Goal: Task Accomplishment & Management: Complete application form

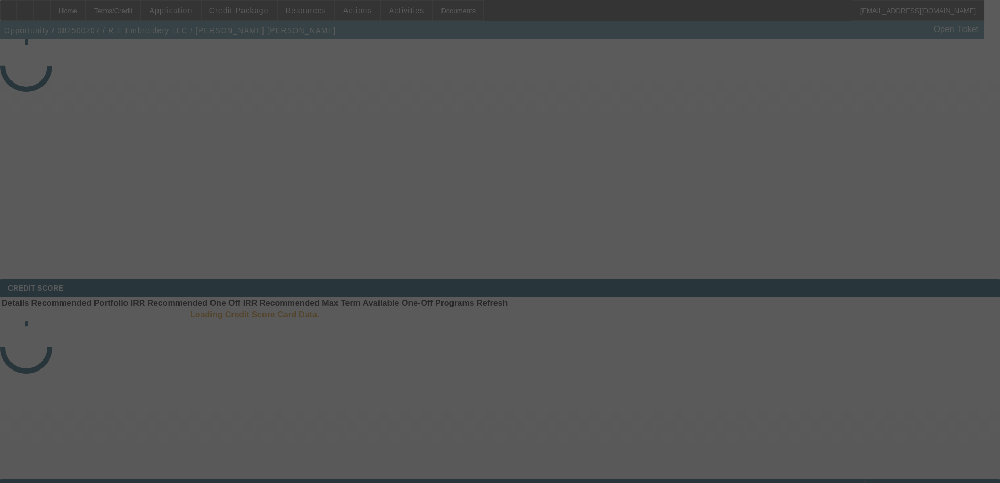
select select "3"
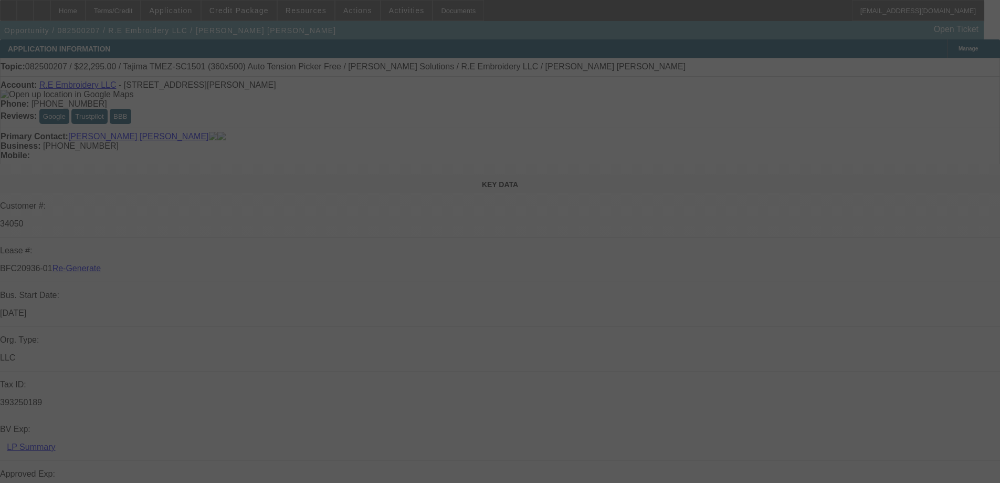
select select "0"
select select "2"
select select "0"
select select "6"
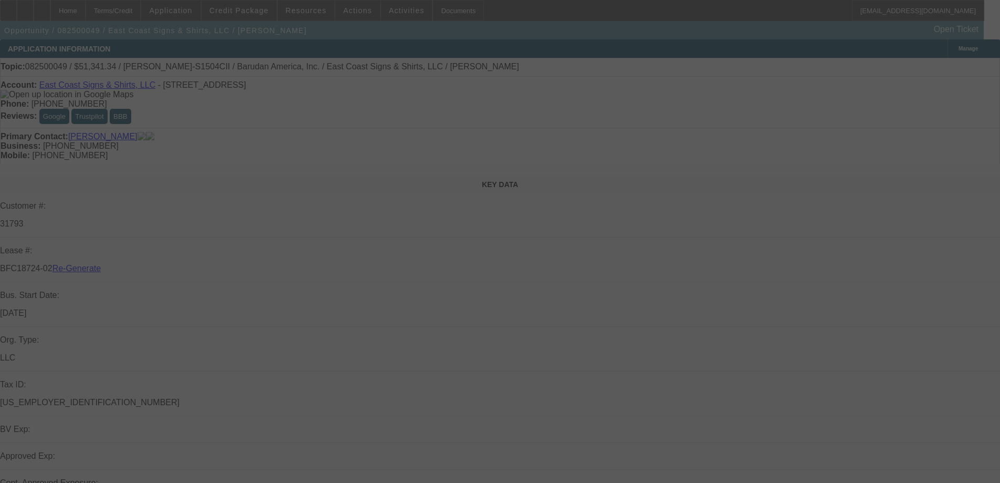
select select "3"
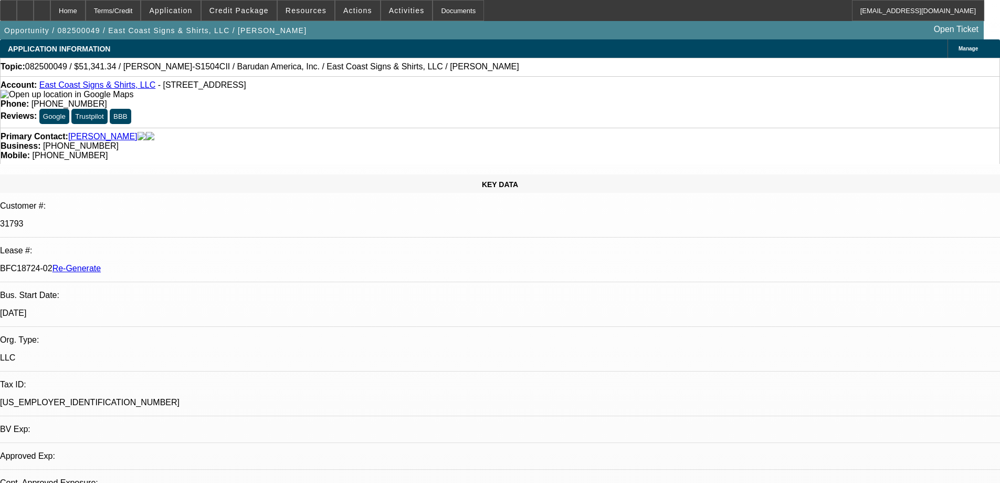
select select "0"
select select "2"
select select "0"
select select "1"
select select "6"
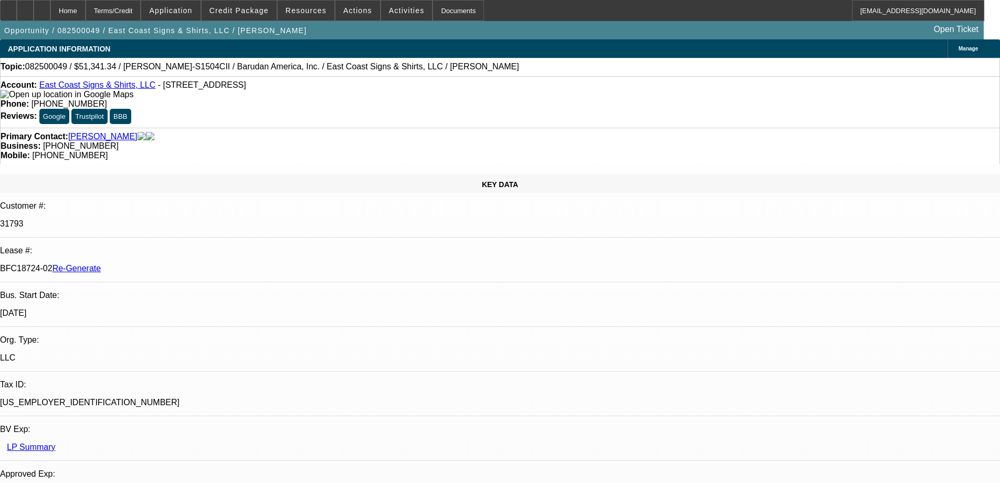
select select "2"
click at [242, 7] on span "Credit Package" at bounding box center [239, 10] width 59 height 8
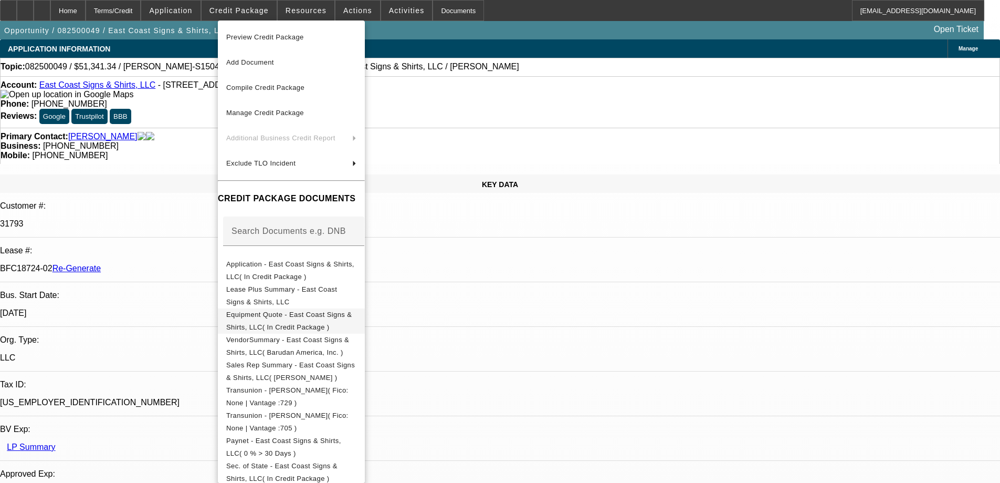
scroll to position [184, 0]
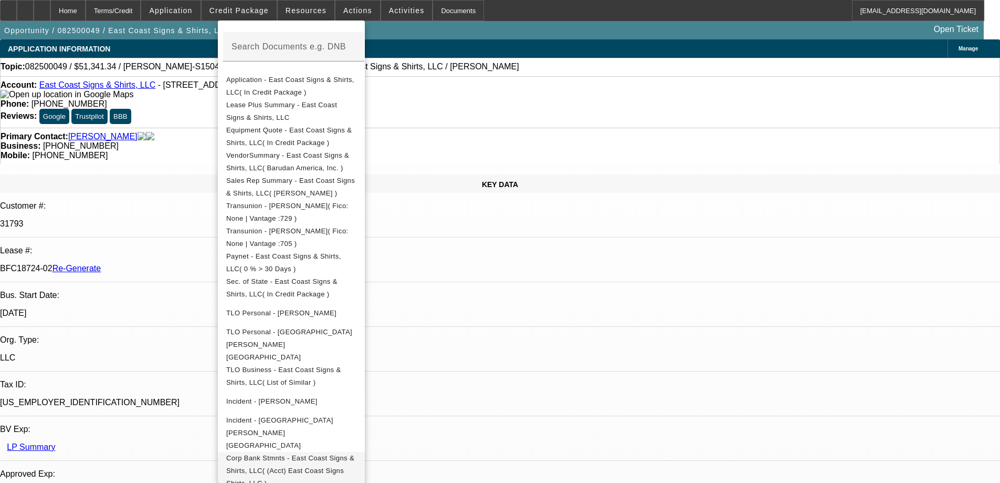
click at [310, 454] on span "Corp Bank Stmnts - East Coast Signs & Shirts, LLC( (Acct) East Coast Signs Shir…" at bounding box center [290, 470] width 128 height 33
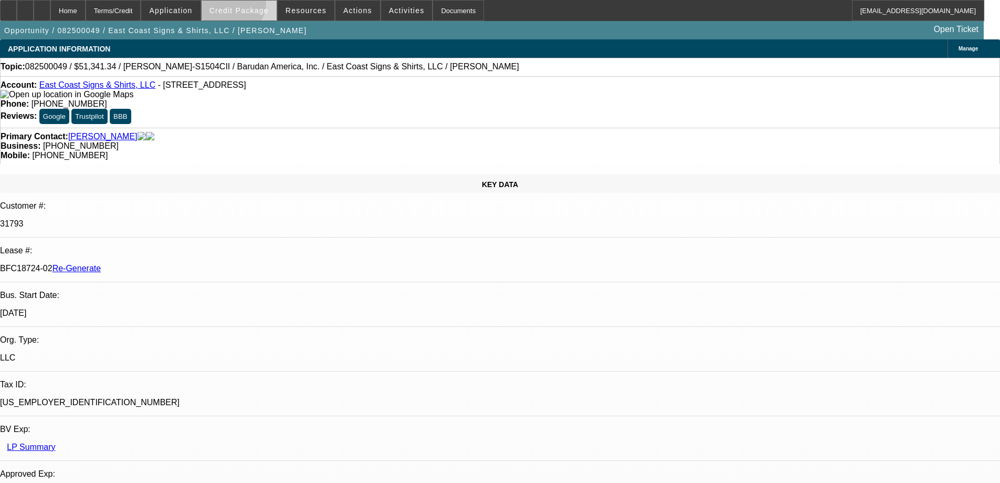
click at [248, 5] on span at bounding box center [239, 10] width 75 height 25
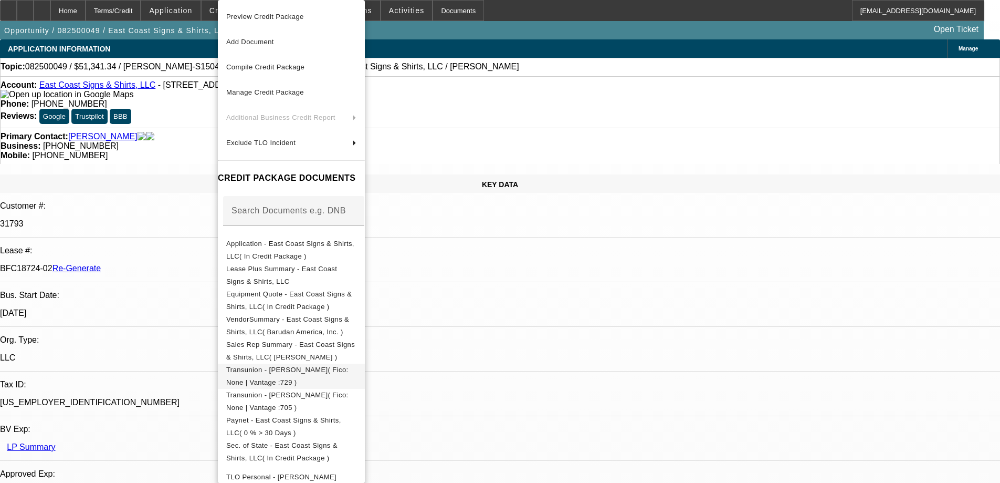
scroll to position [164, 0]
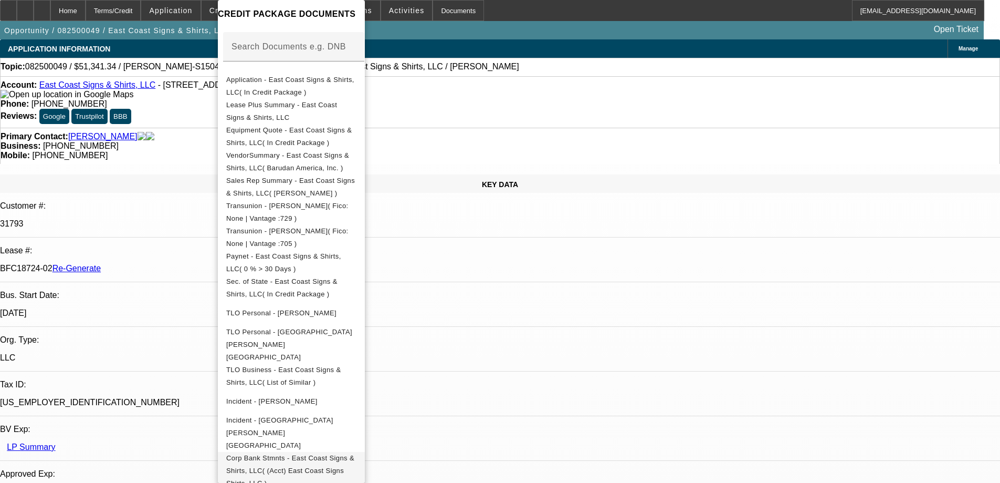
click at [318, 454] on span "Corp Bank Stmnts - East Coast Signs & Shirts, LLC( (Acct) East Coast Signs Shir…" at bounding box center [290, 470] width 128 height 33
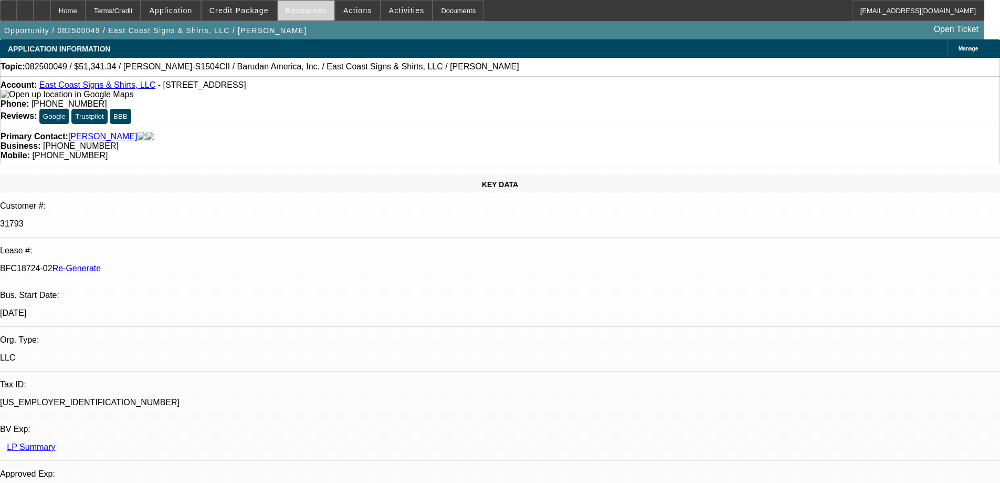
click at [316, 12] on span "Resources" at bounding box center [306, 10] width 41 height 8
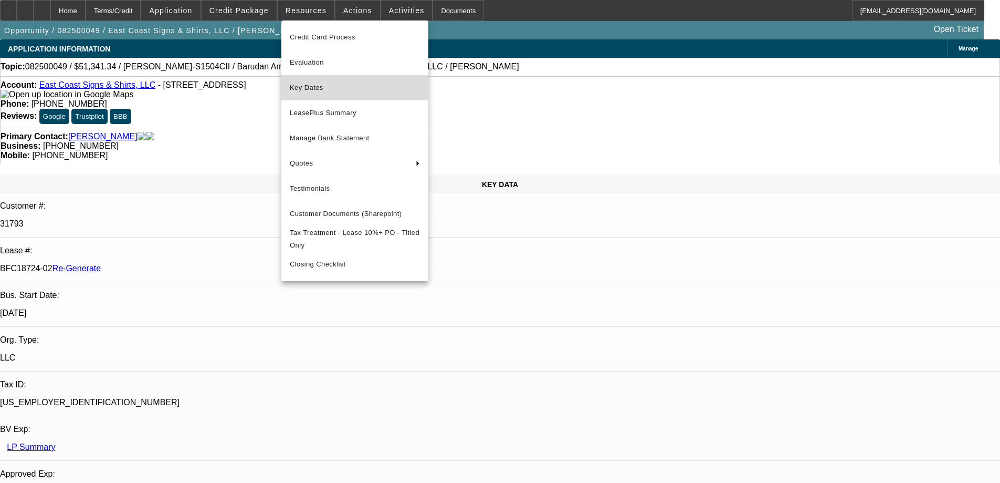
click at [316, 87] on span "Key Dates" at bounding box center [355, 87] width 130 height 13
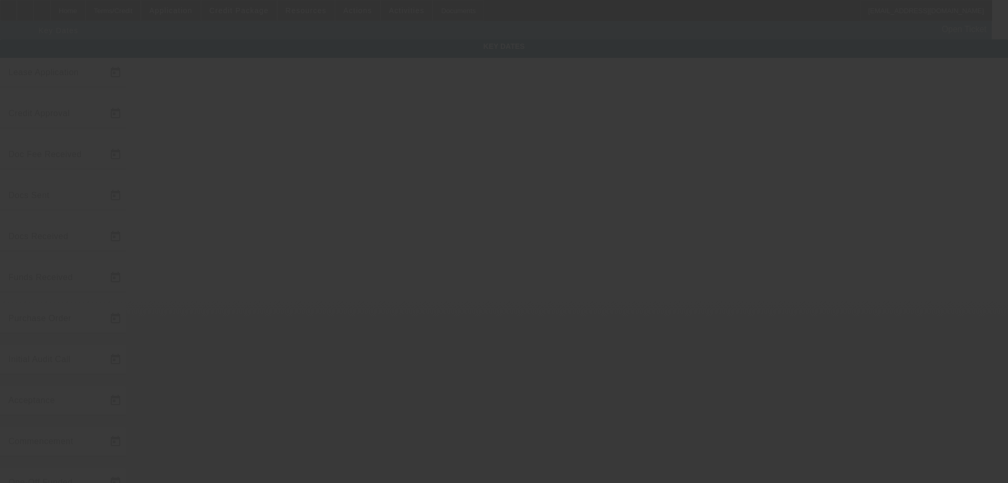
type input "8/4/2025"
type input "8/19/2025"
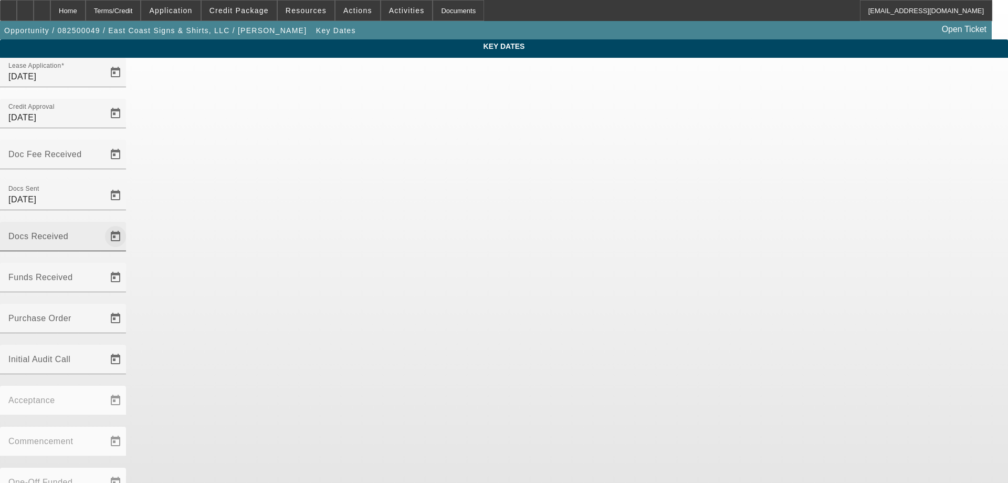
click at [128, 224] on span "Open calendar" at bounding box center [115, 236] width 25 height 25
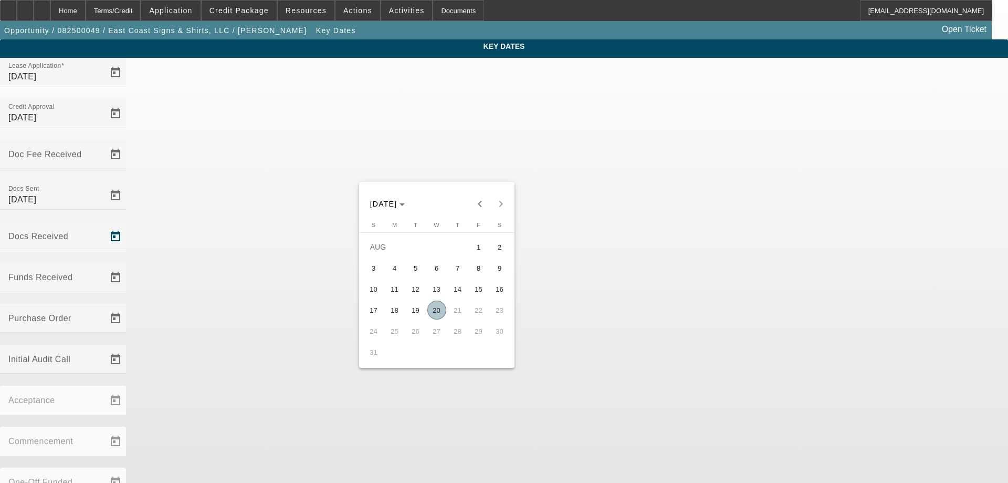
click at [439, 307] on span "20" at bounding box center [436, 309] width 19 height 19
type input "8/20/2025"
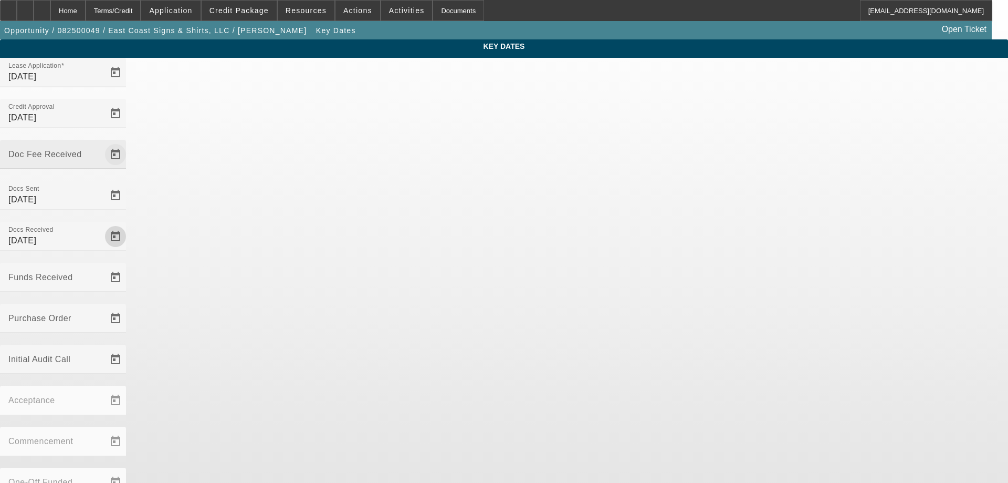
click at [128, 142] on span "Open calendar" at bounding box center [115, 154] width 25 height 25
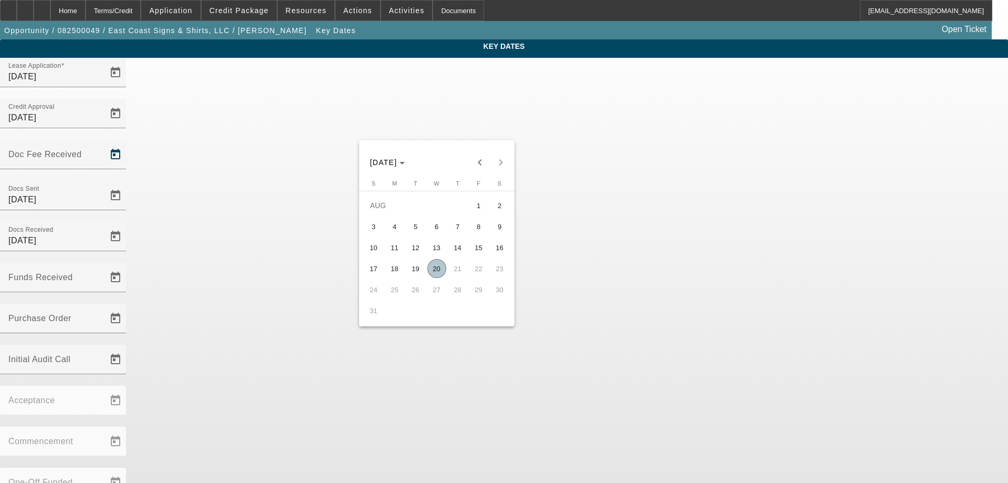
click at [417, 277] on span "19" at bounding box center [415, 268] width 19 height 19
type input "[DATE]"
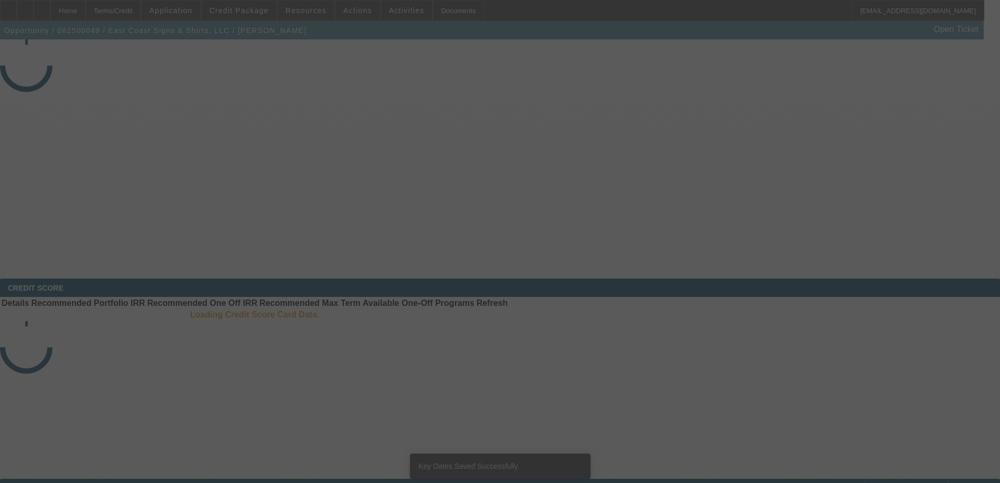
select select "3"
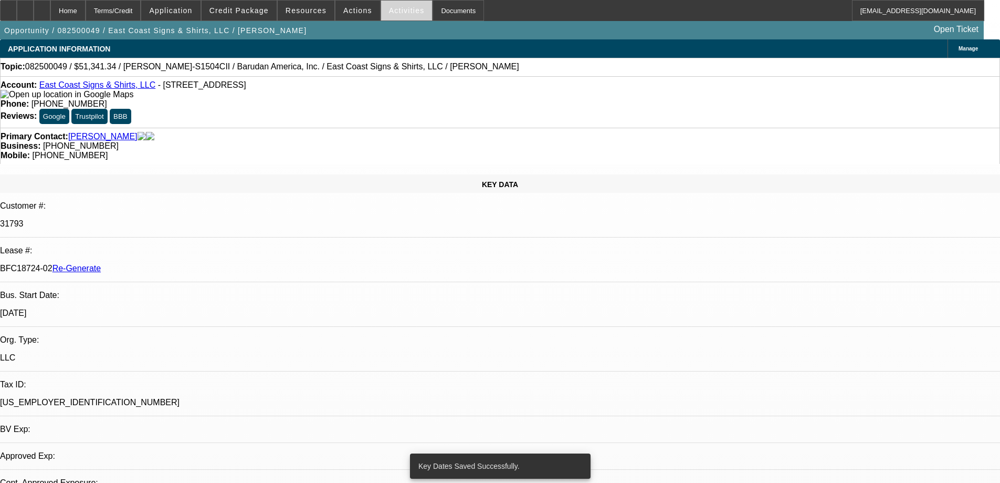
select select "0"
select select "2"
select select "0"
select select "6"
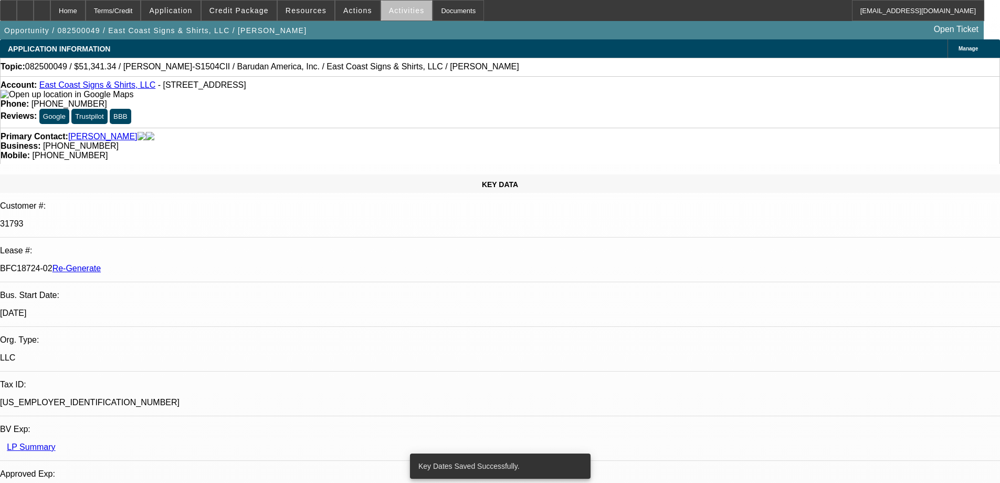
click at [399, 14] on span "Activities" at bounding box center [407, 10] width 36 height 8
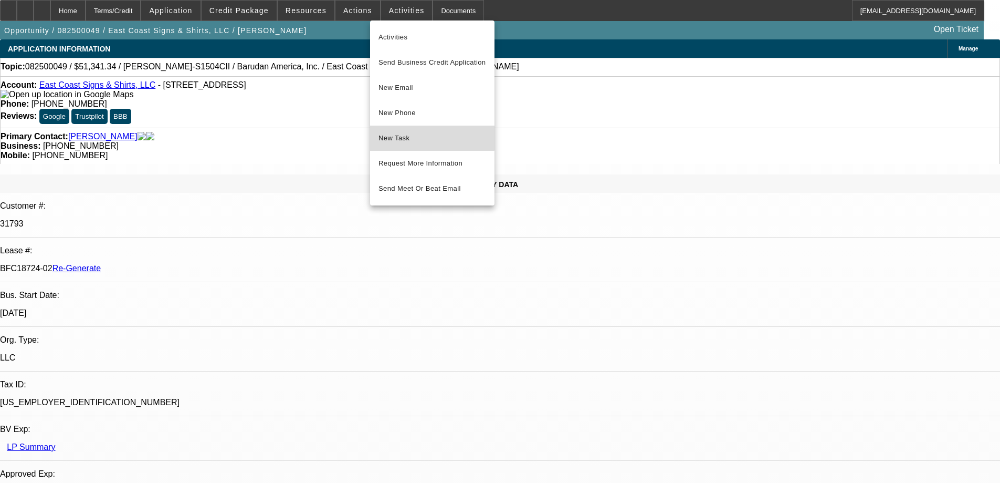
click at [407, 137] on span "New Task" at bounding box center [433, 138] width 108 height 13
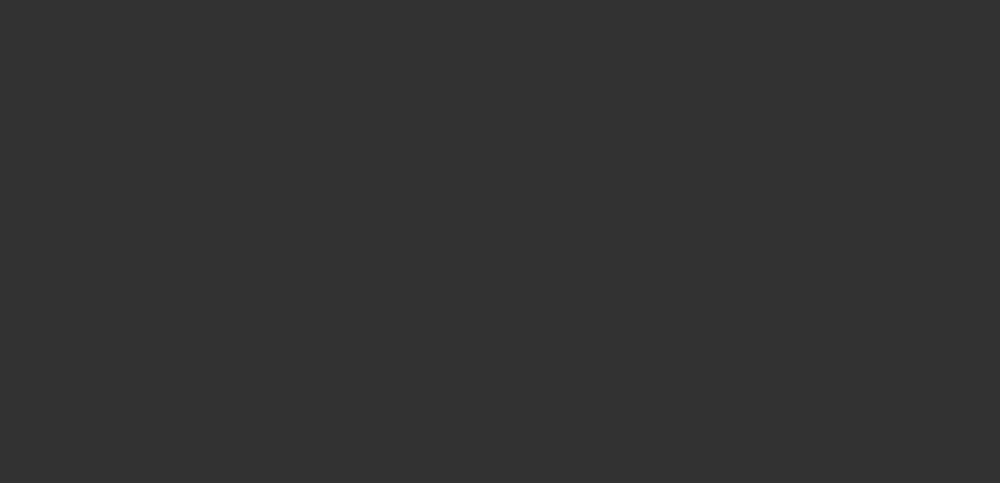
select select "3"
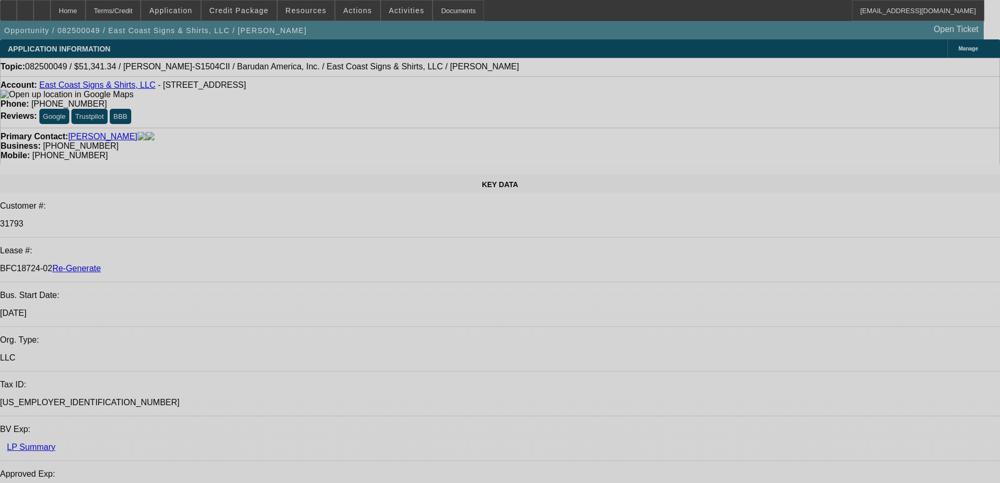
select select "0"
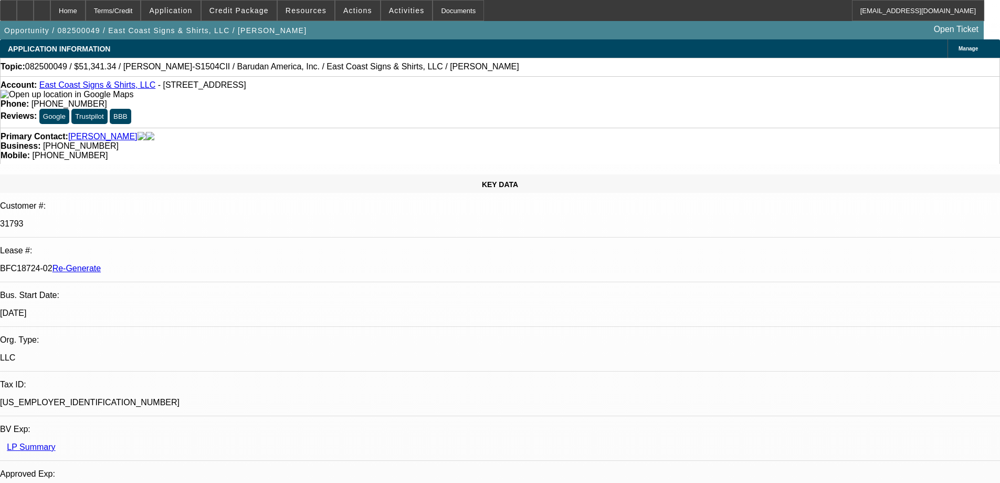
select select "2"
select select "0"
select select "6"
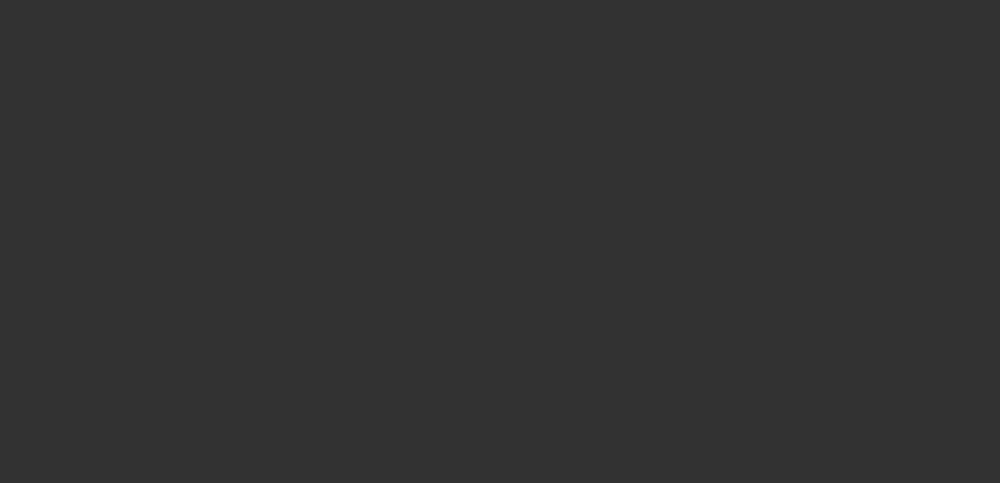
select select "3"
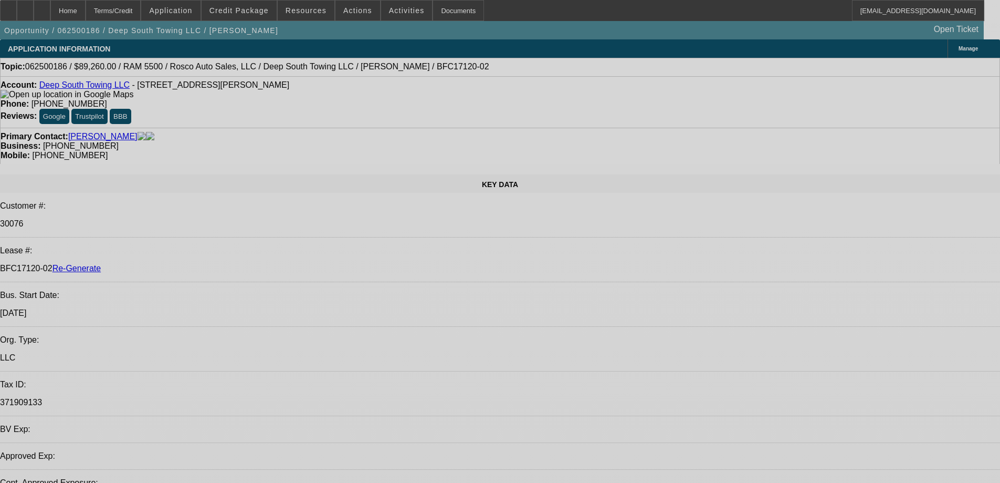
select select "0"
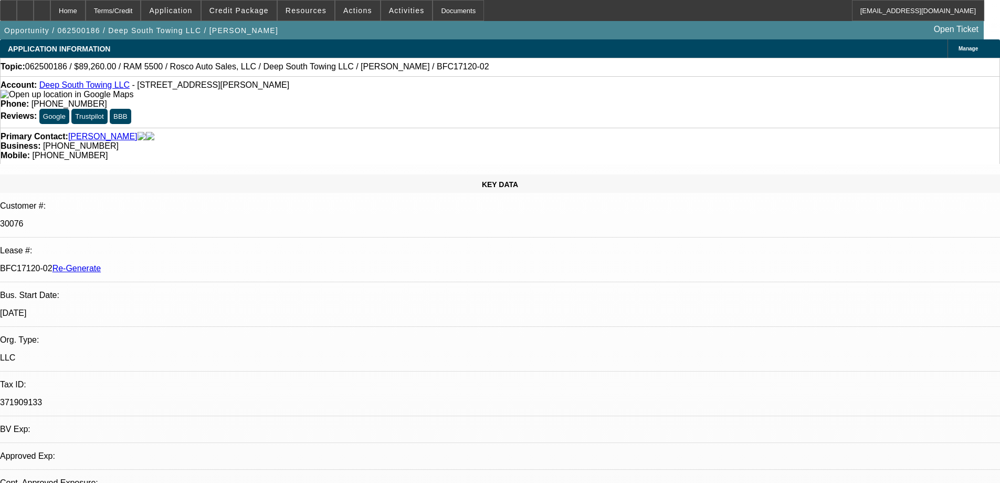
select select "2"
select select "0"
select select "6"
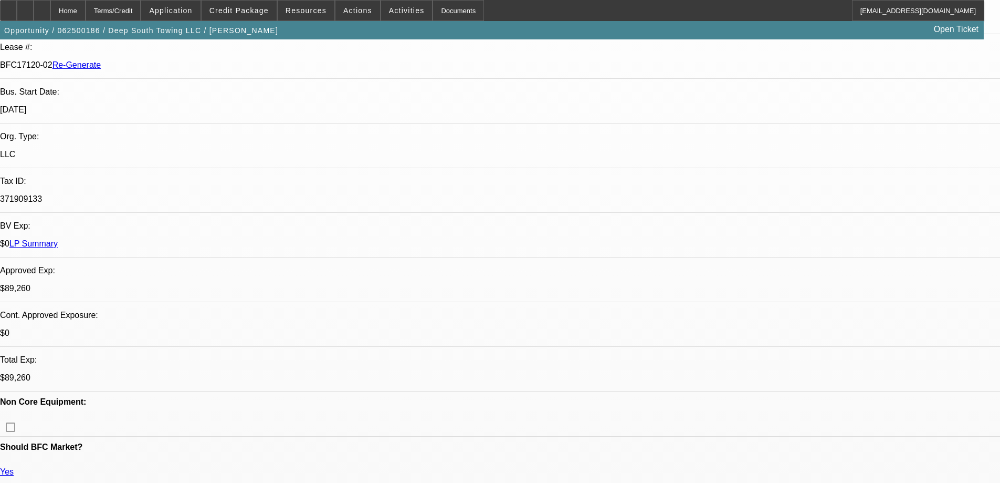
scroll to position [315, 0]
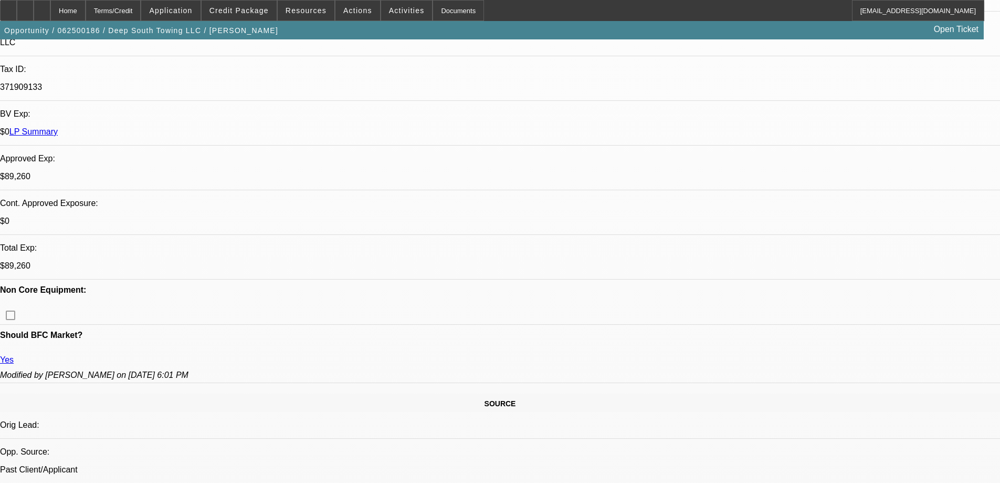
click at [450, 11] on div "Documents" at bounding box center [458, 10] width 51 height 21
click at [436, 9] on div "Documents" at bounding box center [458, 10] width 51 height 21
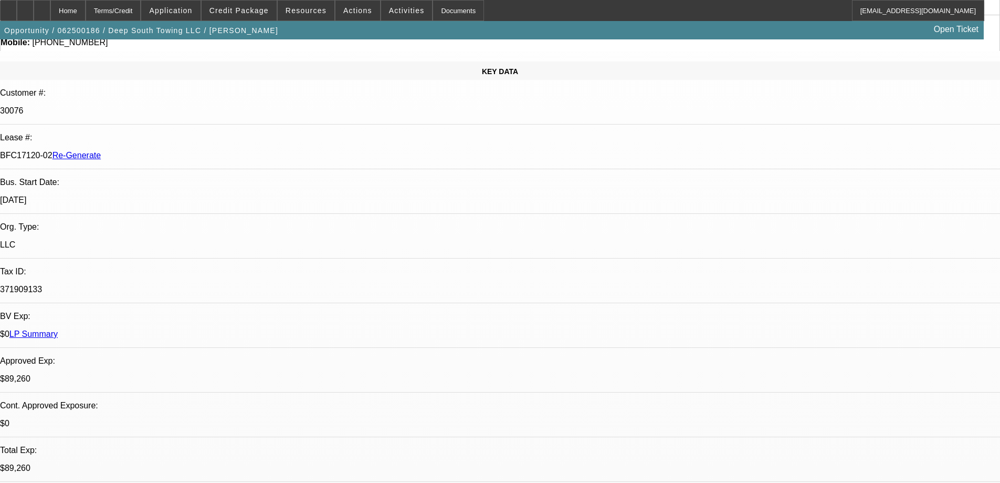
scroll to position [0, 0]
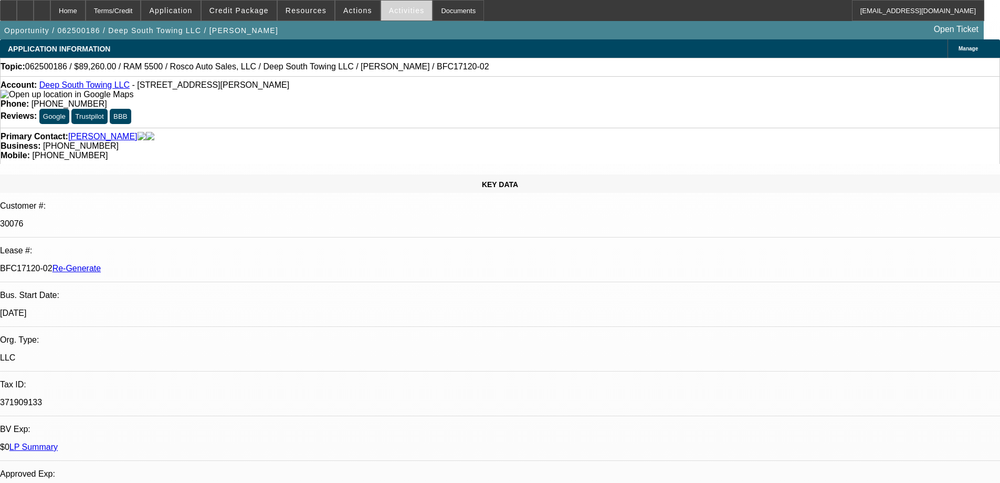
click at [389, 9] on span "Activities" at bounding box center [407, 10] width 36 height 8
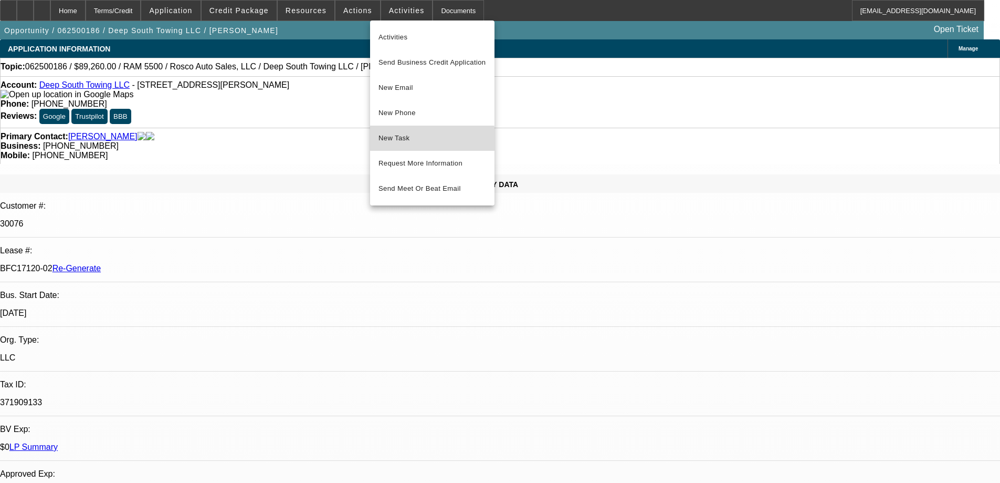
click at [401, 141] on span "New Task" at bounding box center [433, 138] width 108 height 13
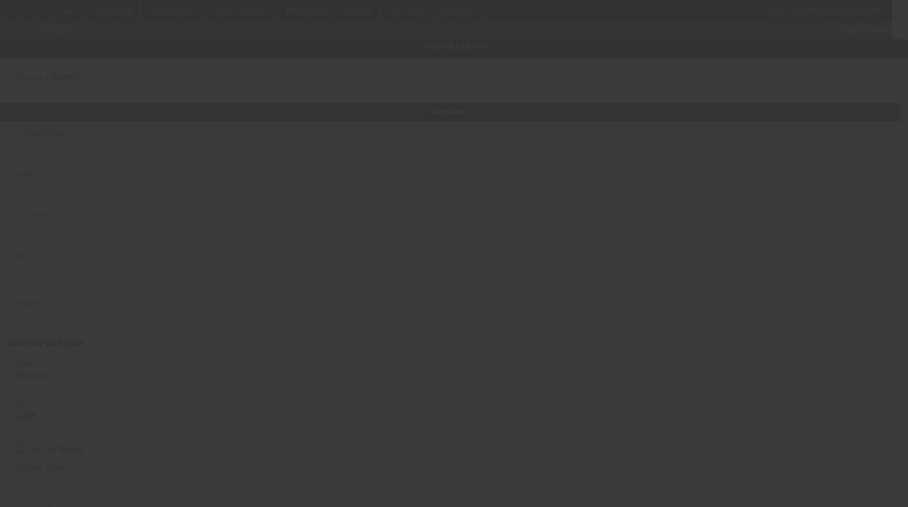
type input "Deep South Towing LLC"
type input "[STREET_ADDRESS]"
type input "39565"
type input "[PERSON_NAME]"
type input "[PHONE_NUMBER]"
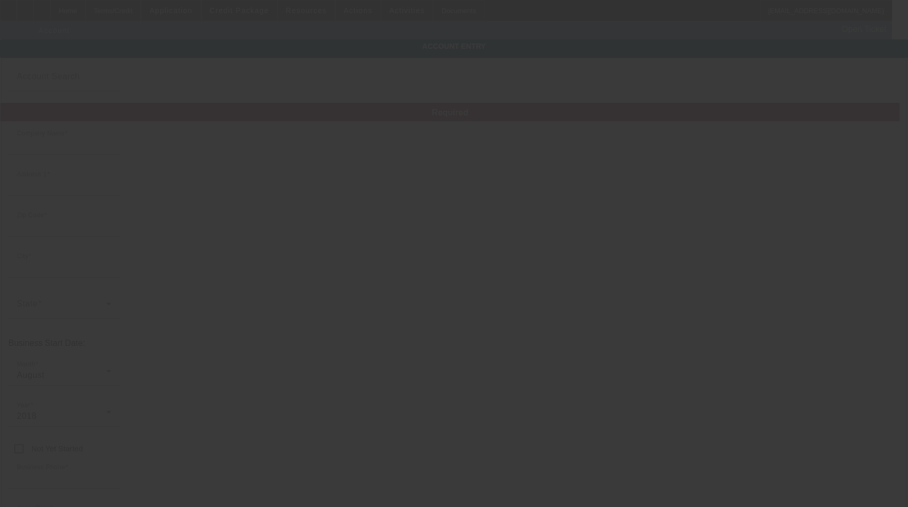
type input "[EMAIL_ADDRESS][DOMAIN_NAME]"
type input "[PERSON_NAME]"
type input "371909133"
type input "[DATE]"
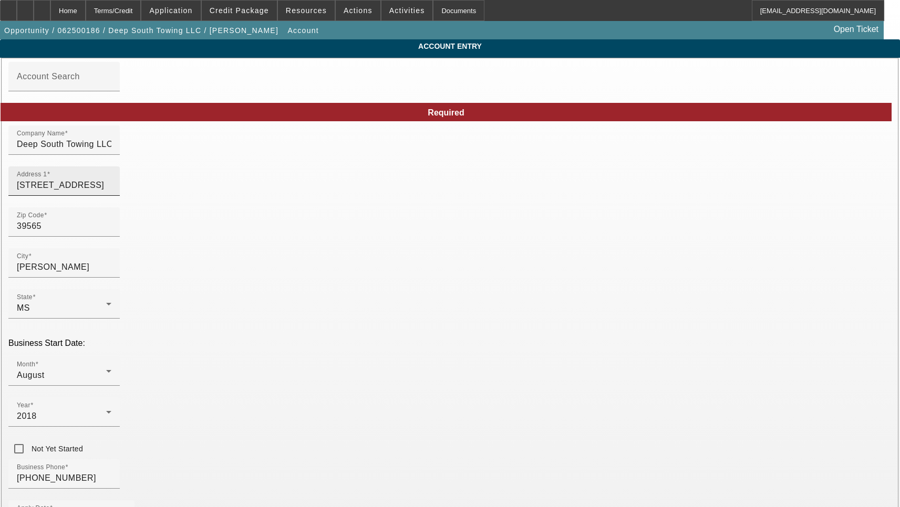
click at [111, 192] on input "[STREET_ADDRESS]" at bounding box center [64, 185] width 95 height 13
paste input "w"
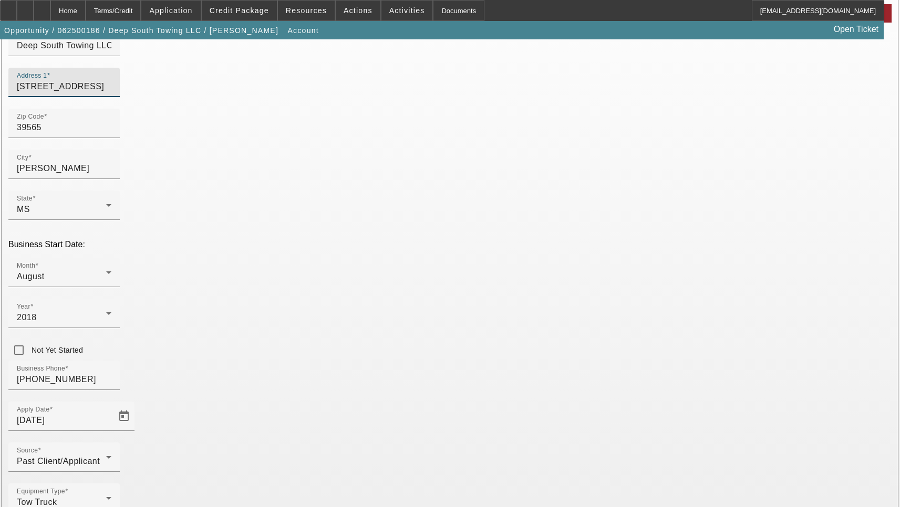
scroll to position [112, 0]
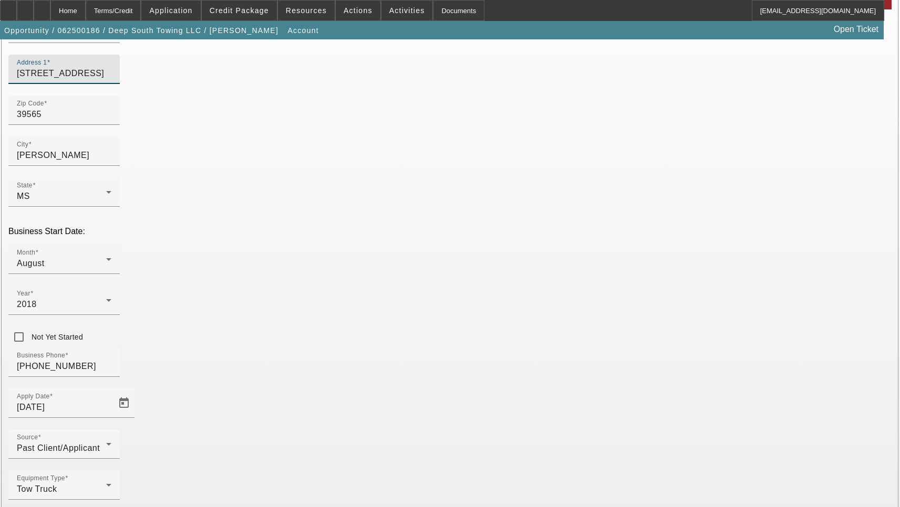
type input "11717 Hwy 57"
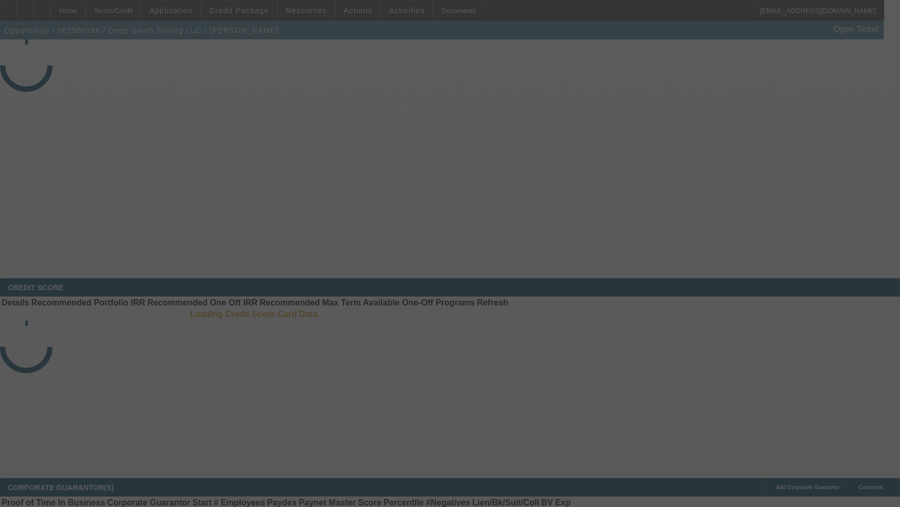
select select "3"
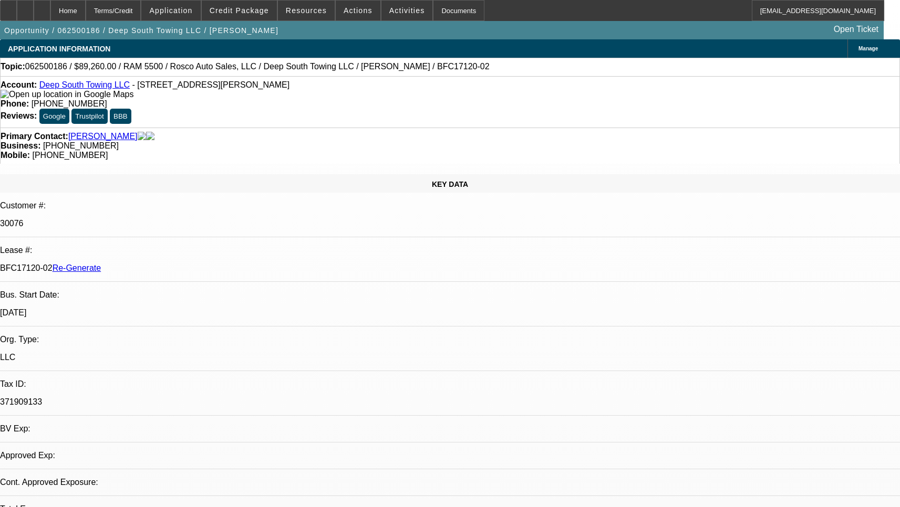
select select "0"
select select "2"
select select "0"
select select "6"
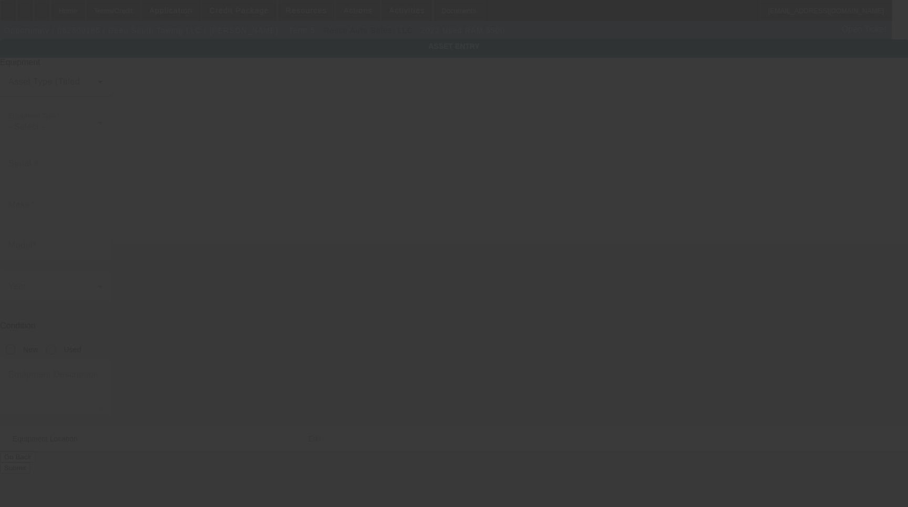
type input "3C7WRMDL1NG171793"
type input "Ram"
type input "5500"
radio input "true"
type textarea "With:"
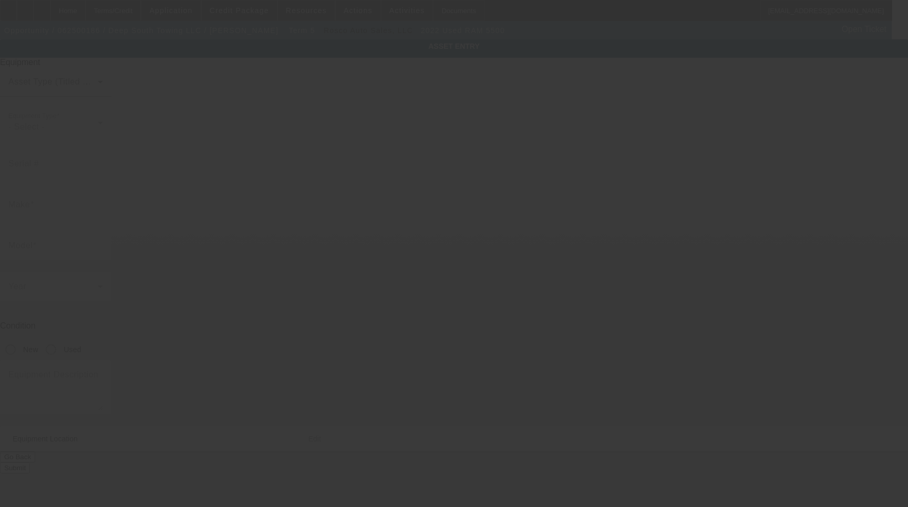
type input "[STREET_ADDRESS]"
type input "[PERSON_NAME]"
type input "39565"
type input "[PERSON_NAME]"
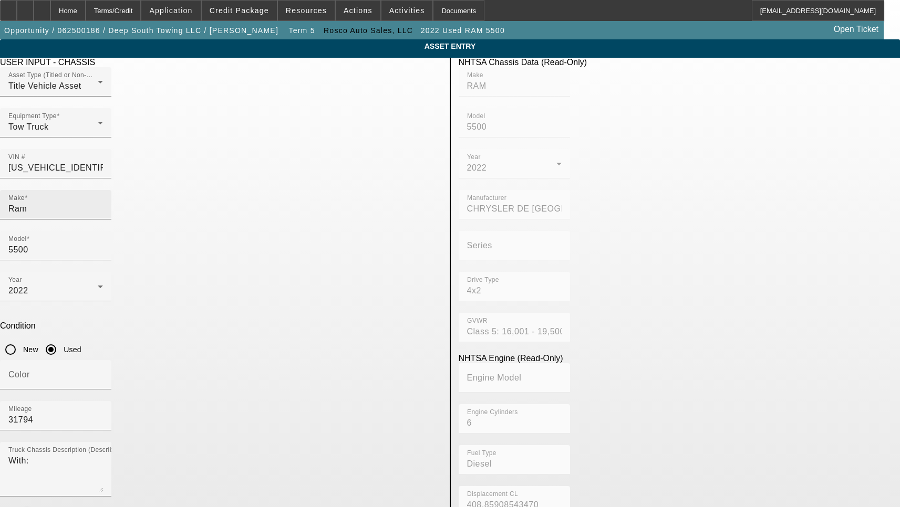
click at [103, 203] on input "Ram" at bounding box center [55, 209] width 95 height 13
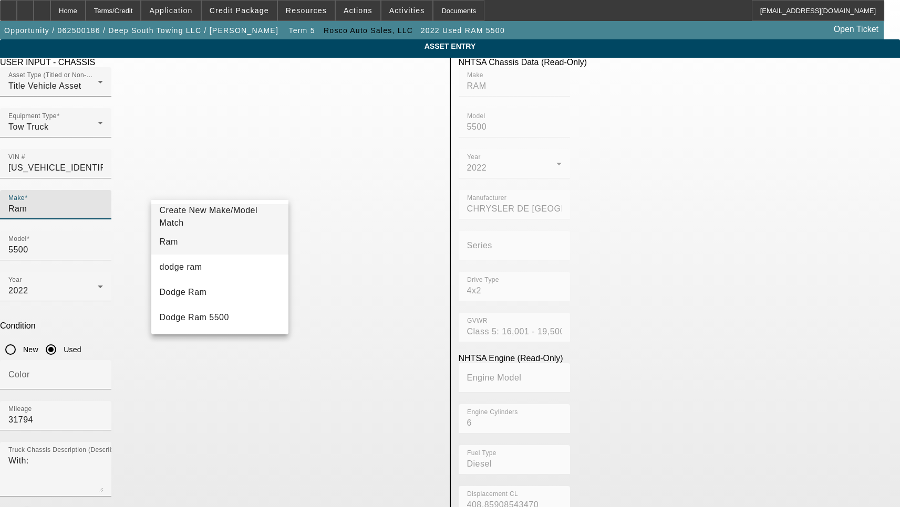
click at [184, 244] on mat-option "Ram" at bounding box center [220, 242] width 138 height 25
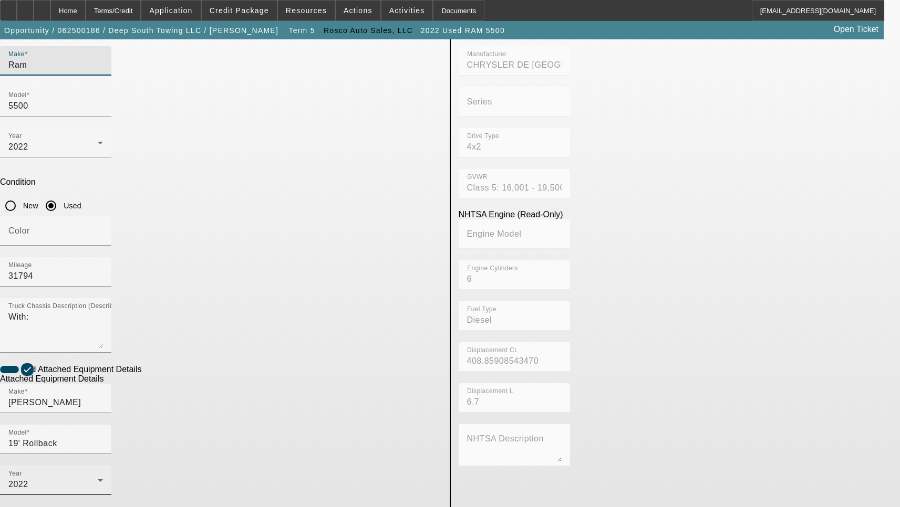
scroll to position [158, 0]
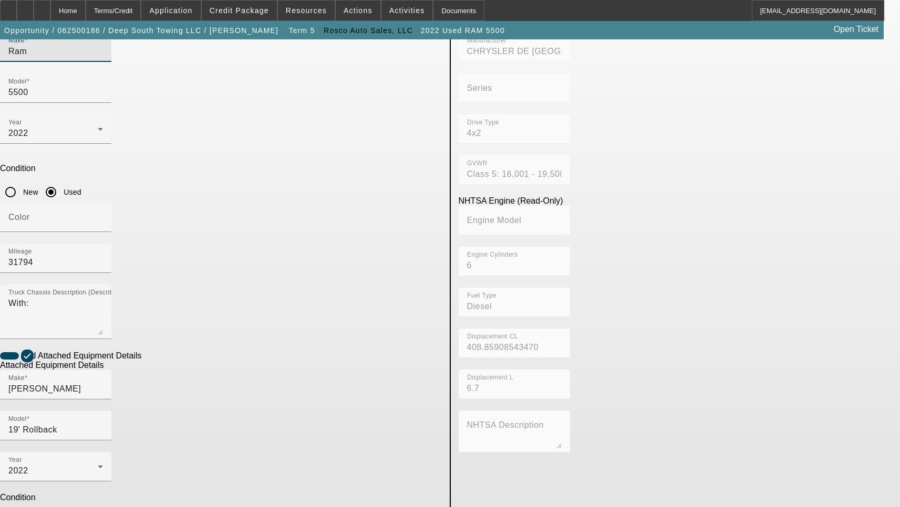
checkbox input "true"
type textarea "Includes all options, attachments and accessories"
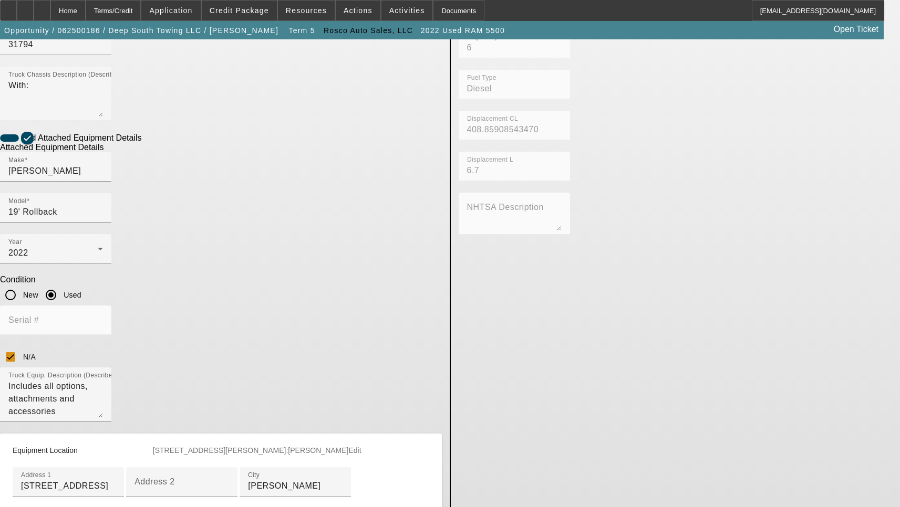
scroll to position [420, 0]
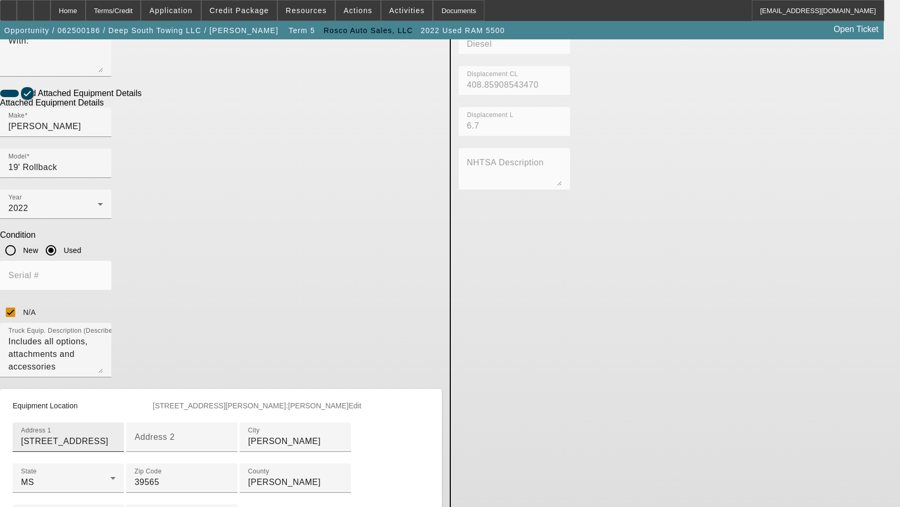
click at [116, 435] on input "11717 Highway 57" at bounding box center [68, 441] width 95 height 13
paste input "w"
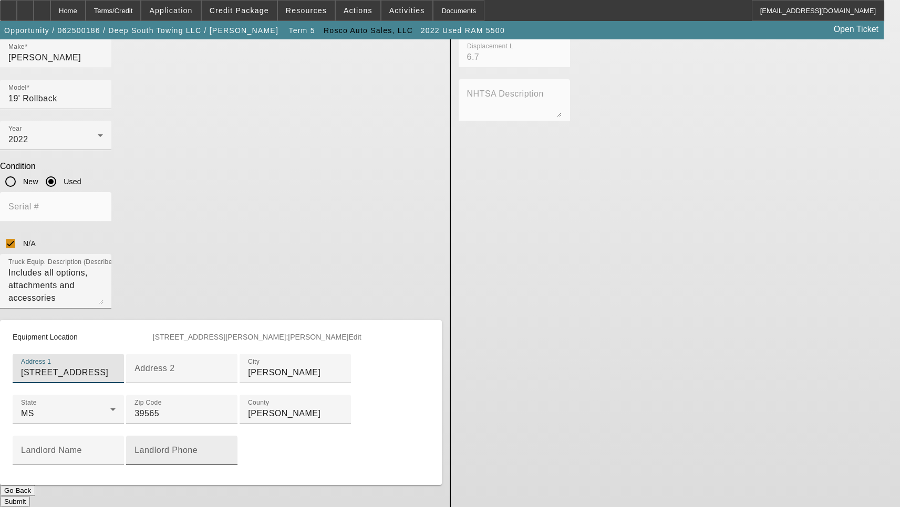
scroll to position [528, 0]
type input "11717 Hwy 57"
click at [30, 496] on button "Submit" at bounding box center [15, 501] width 30 height 11
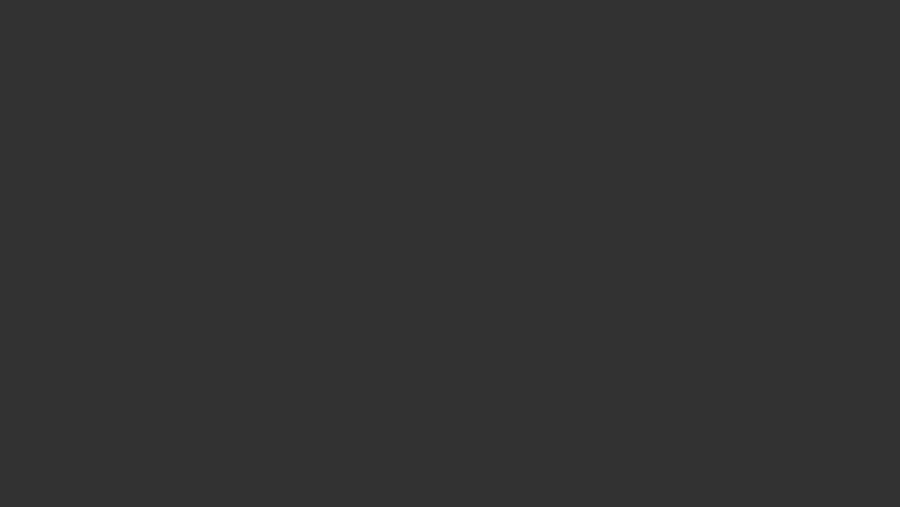
select select "3"
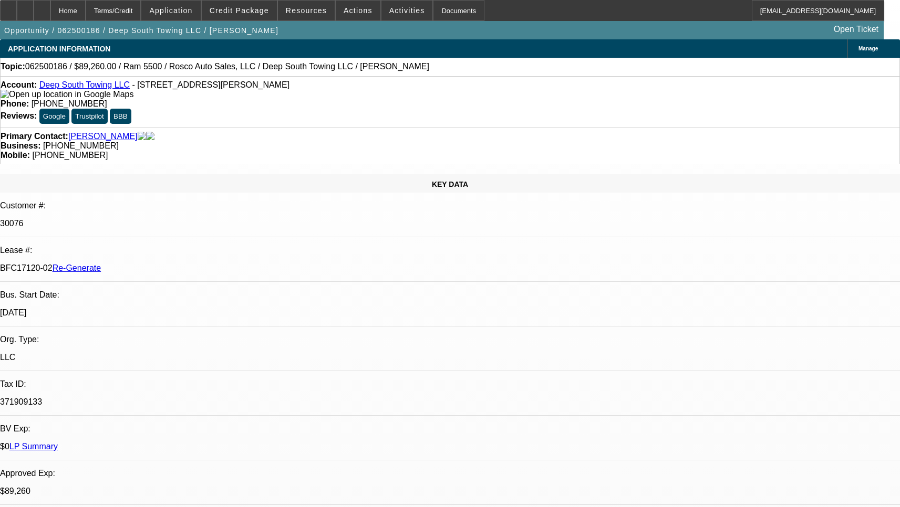
select select "0"
select select "2"
select select "0"
select select "6"
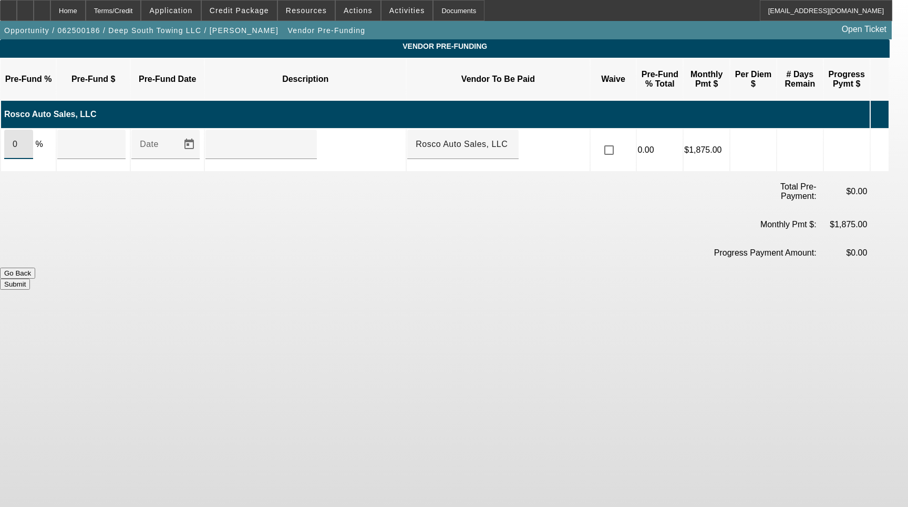
click at [25, 138] on input "0" at bounding box center [19, 144] width 12 height 13
type input "100"
type input "$89,260.00"
click at [284, 138] on input "text" at bounding box center [261, 144] width 95 height 13
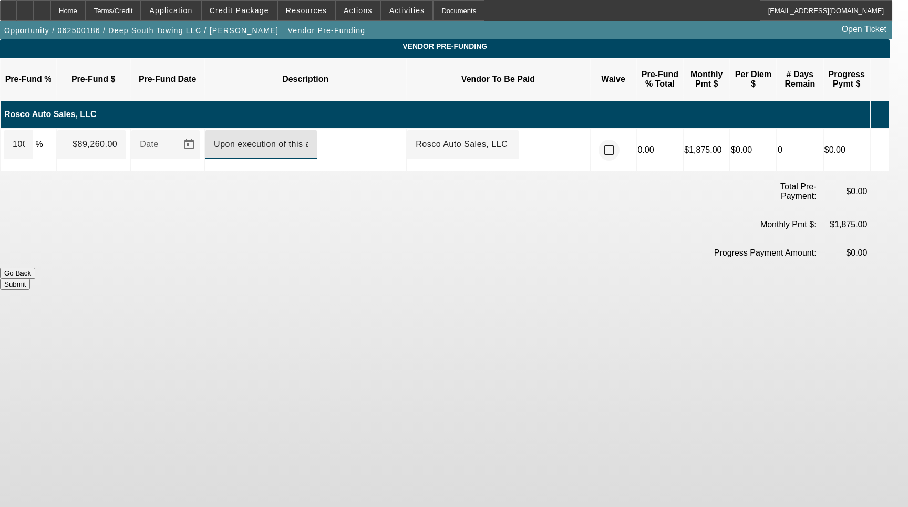
type input "Upon execution of this agreement"
click at [619, 140] on input "checkbox" at bounding box center [608, 150] width 21 height 21
checkbox input "true"
click at [30, 279] on button "Submit" at bounding box center [15, 284] width 30 height 11
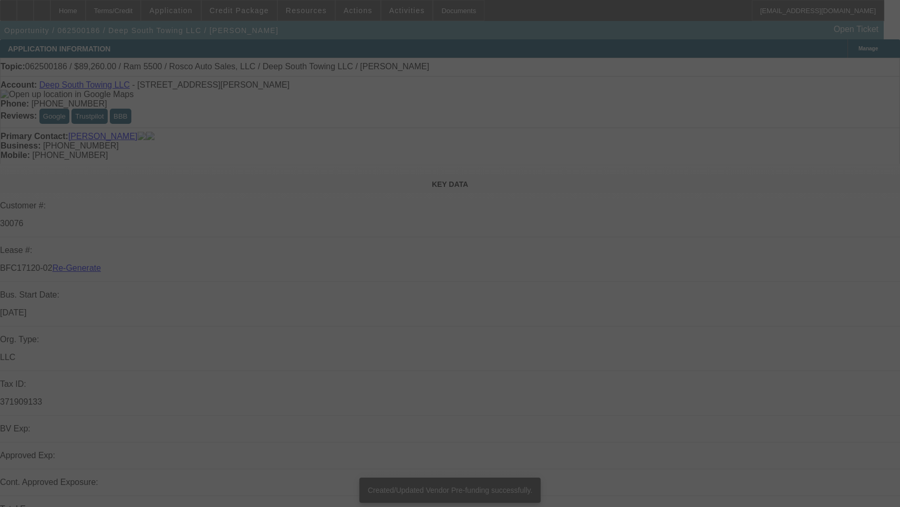
select select "3"
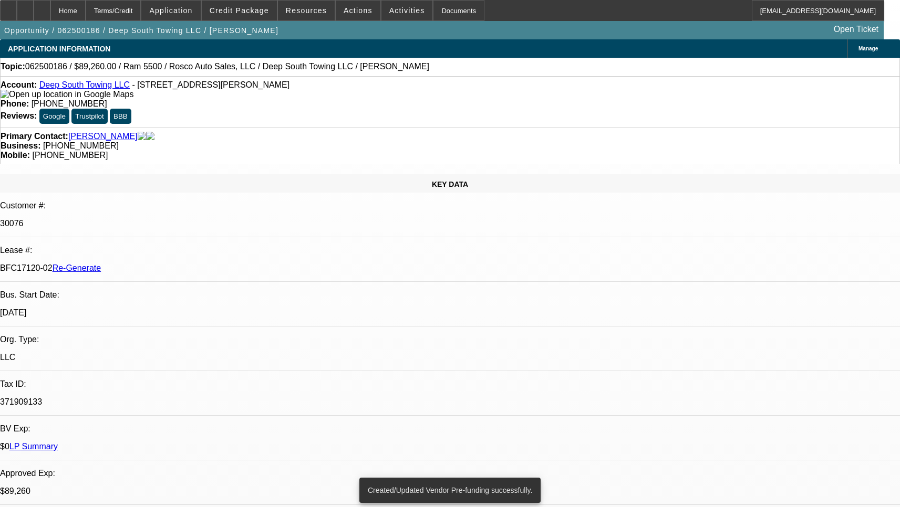
select select "0"
select select "2"
select select "0"
select select "6"
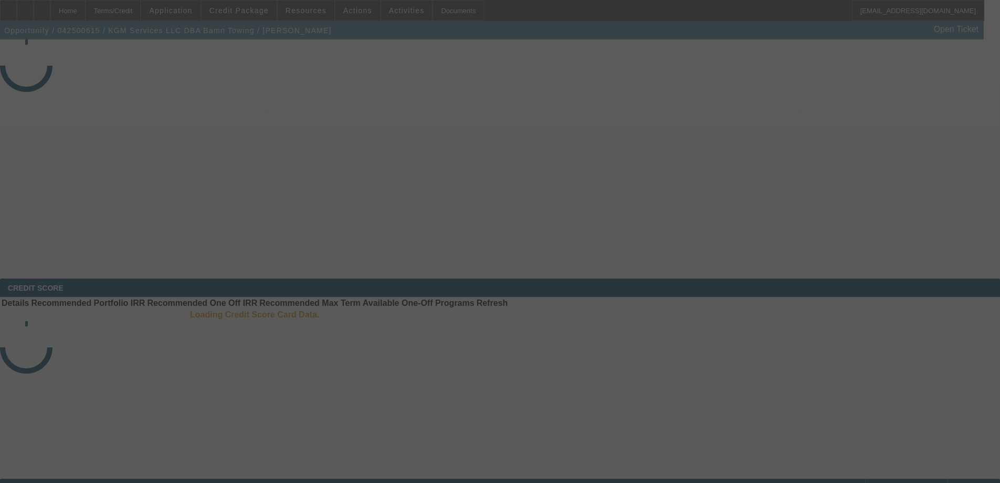
select select "4"
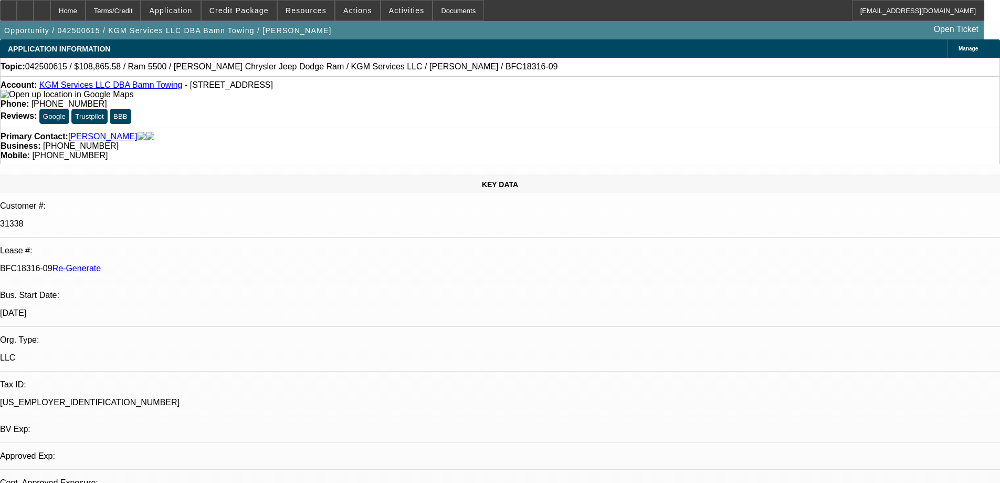
select select "0"
select select "2"
select select "0"
select select "6"
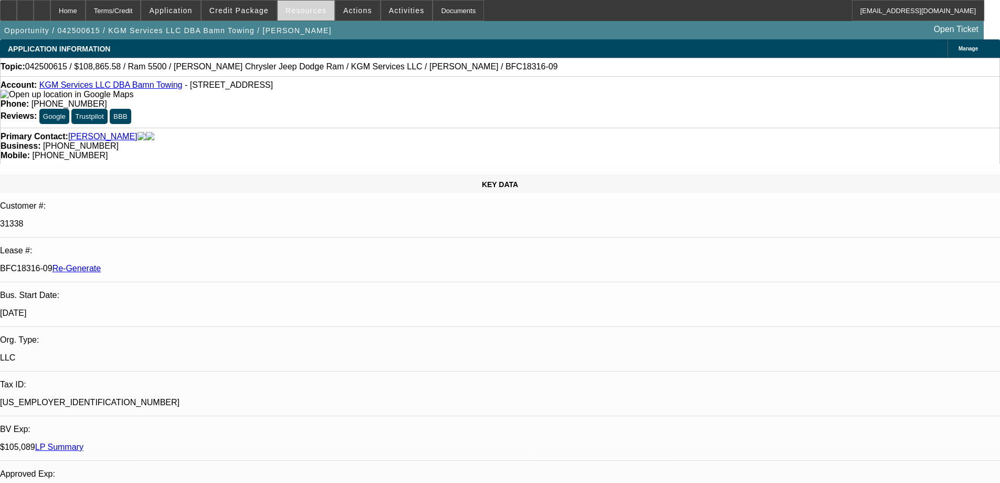
click at [311, 10] on span "Resources" at bounding box center [306, 10] width 41 height 8
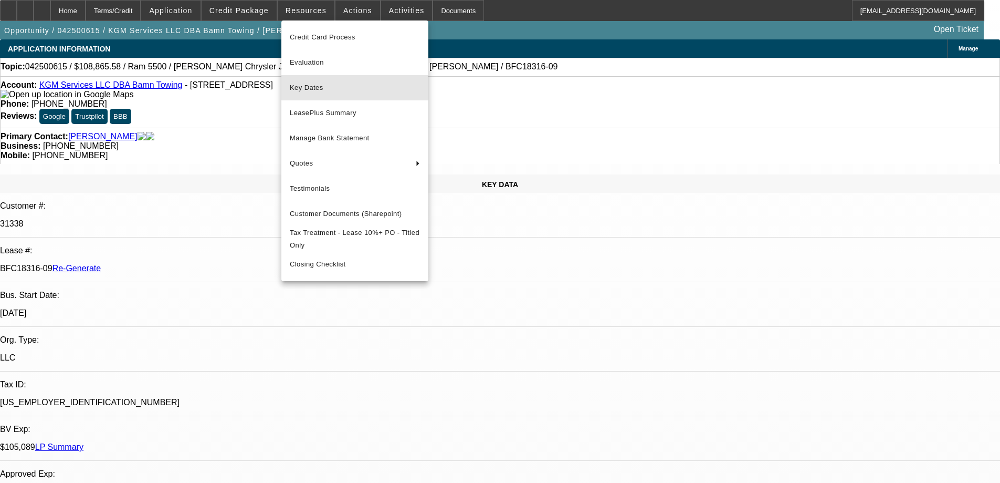
click at [309, 80] on button "Key Dates" at bounding box center [354, 87] width 147 height 25
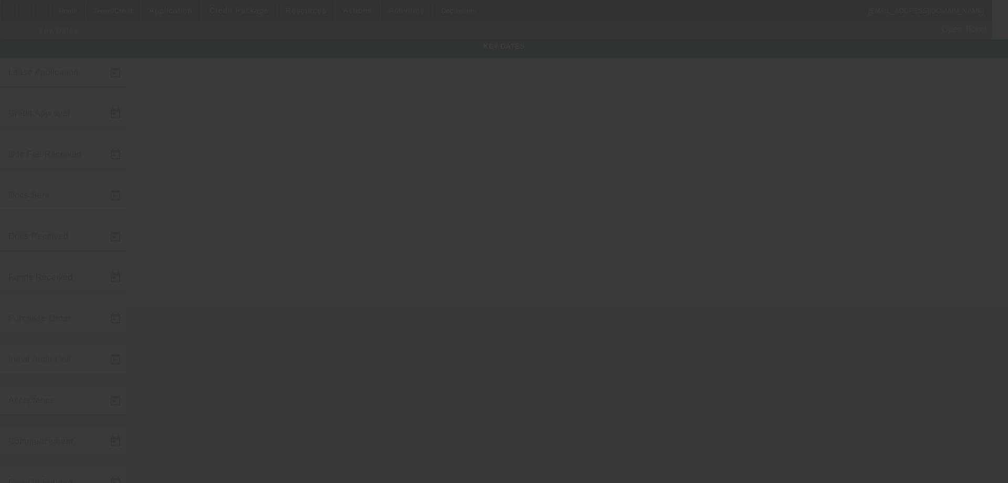
type input "4/23/2025"
type input "8/7/2025"
type input "8/13/2025"
type input "8/12/2025"
type input "8/13/2025"
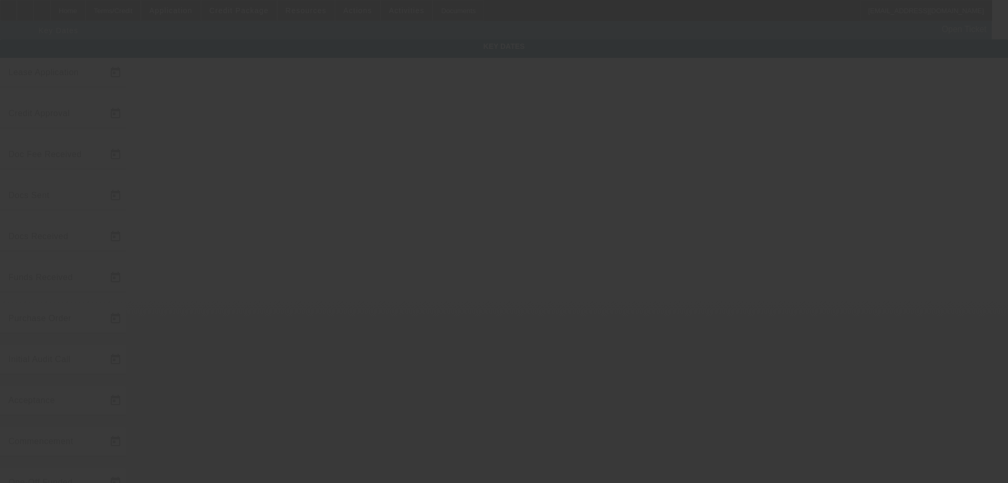
type input "8/13/2025"
type input "8/15/2025"
type input "9/1/2025"
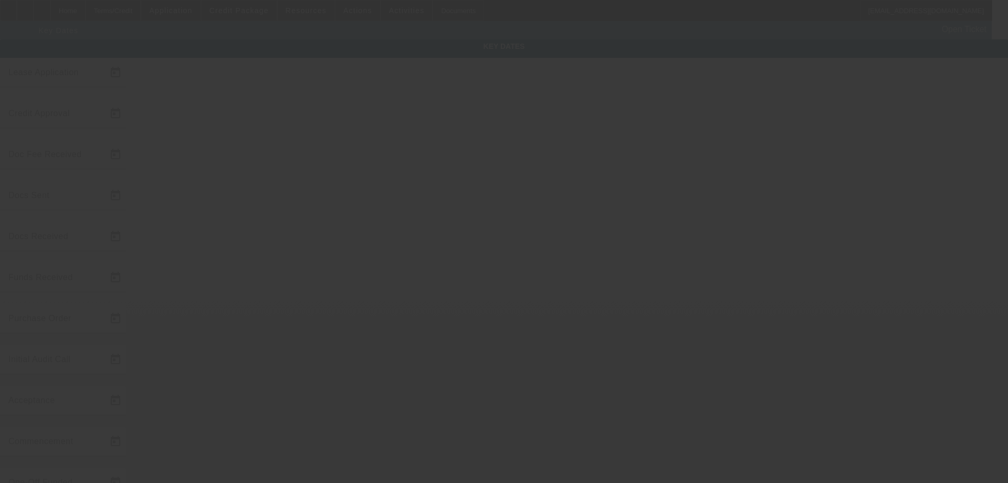
type input "10/1/2025"
type input "8/18/2025"
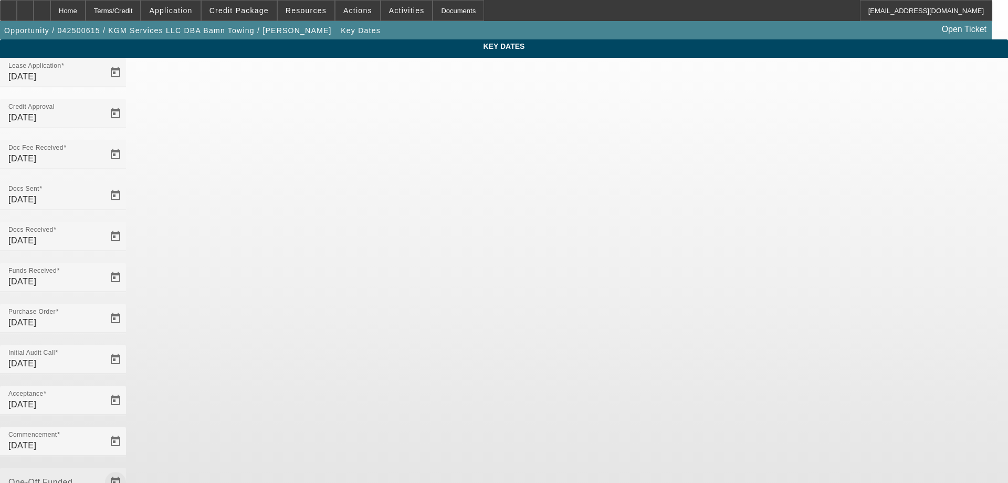
click at [128, 470] on span "Open calendar" at bounding box center [115, 482] width 25 height 25
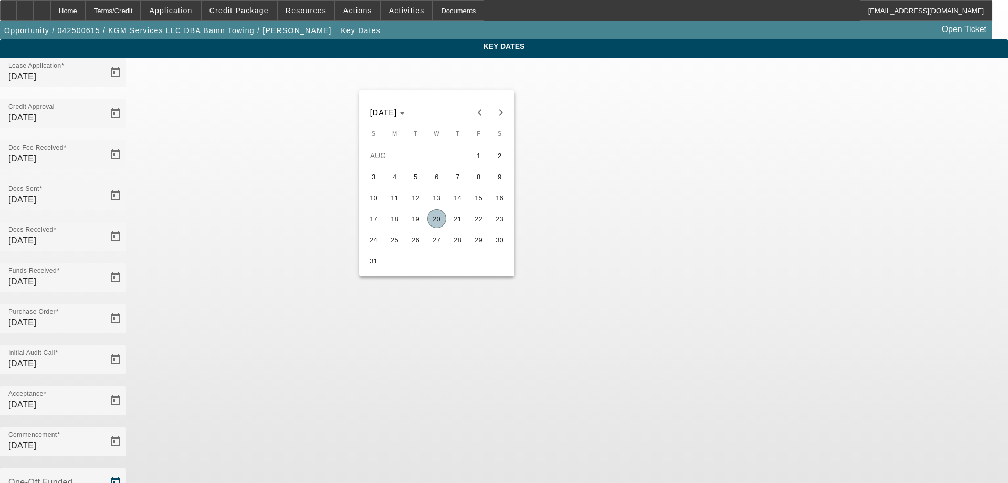
click at [442, 227] on span "20" at bounding box center [436, 218] width 19 height 19
type input "[DATE]"
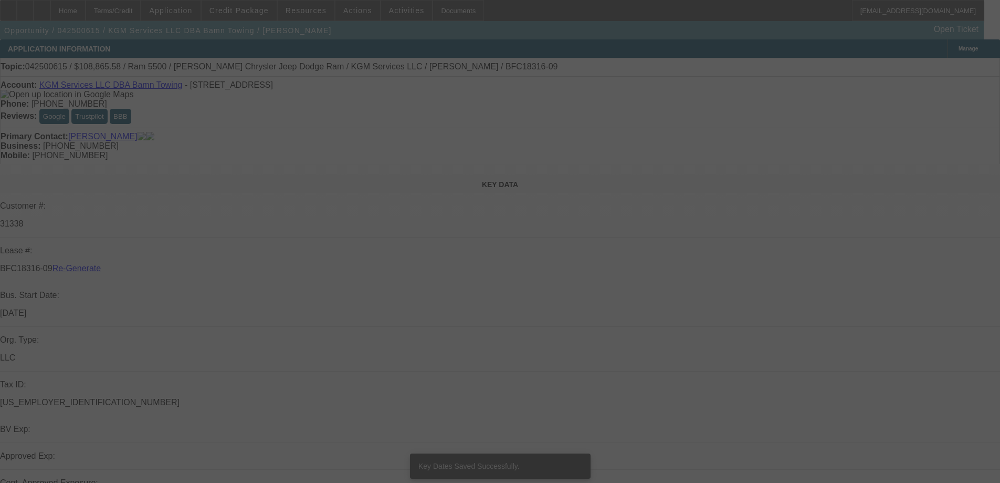
select select "4"
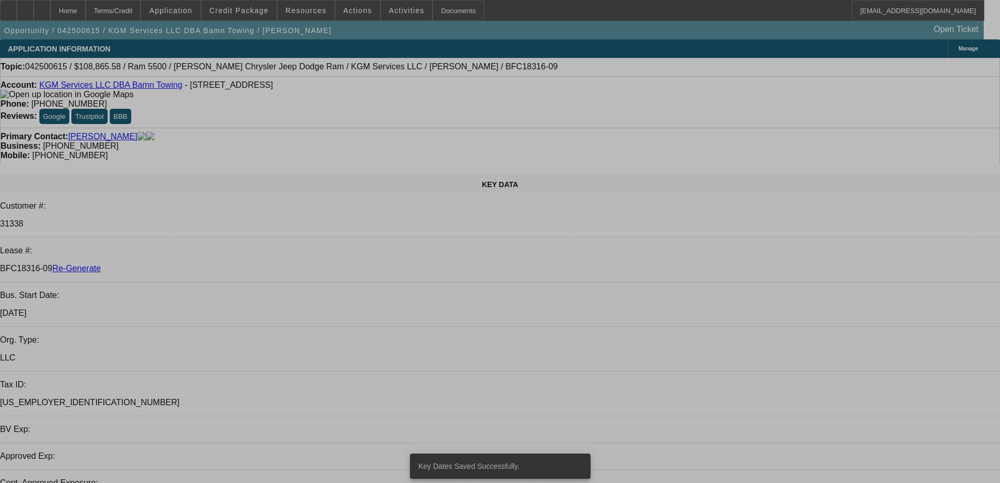
select select "0"
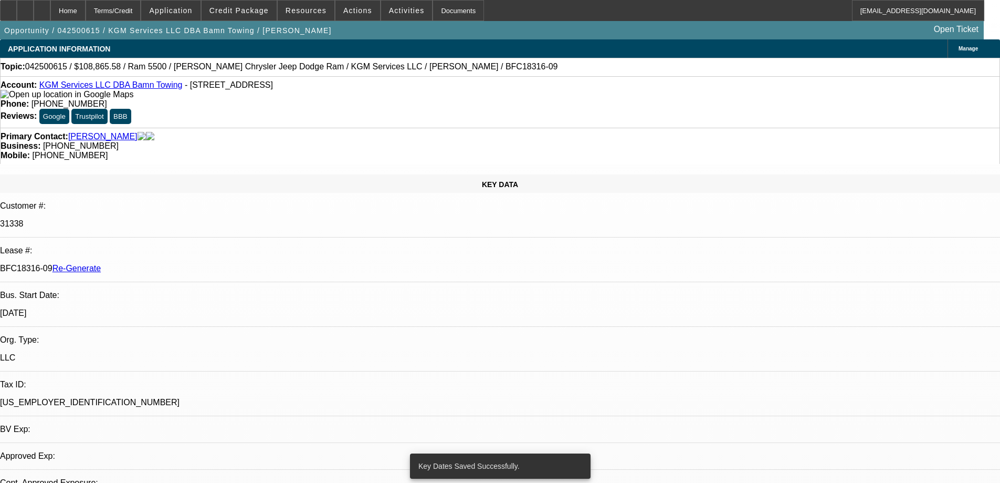
select select "0"
select select "2"
select select "0"
select select "6"
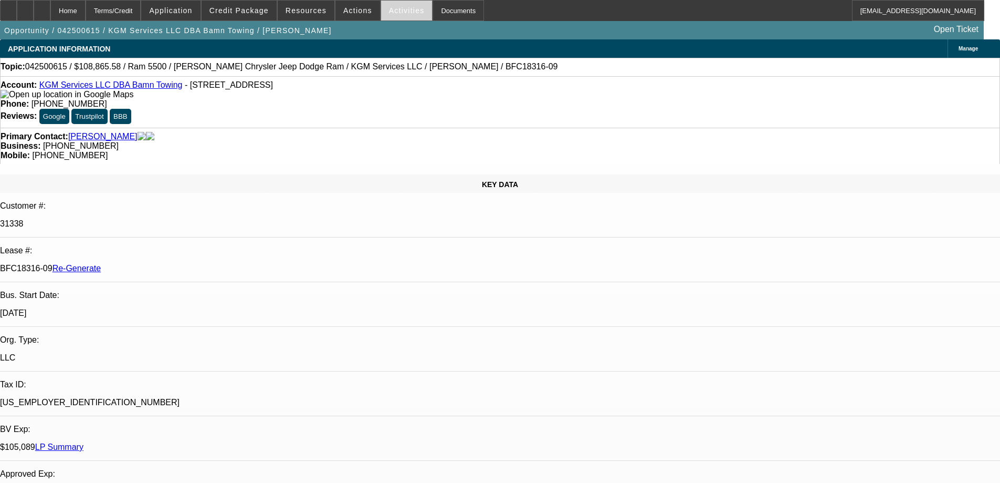
click at [389, 13] on span "Activities" at bounding box center [407, 10] width 36 height 8
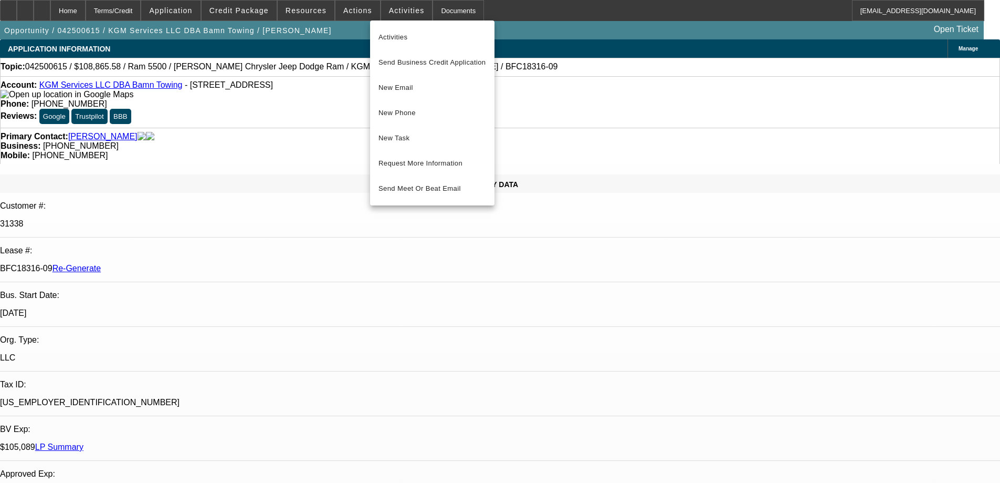
click at [352, 11] on div at bounding box center [500, 241] width 1000 height 483
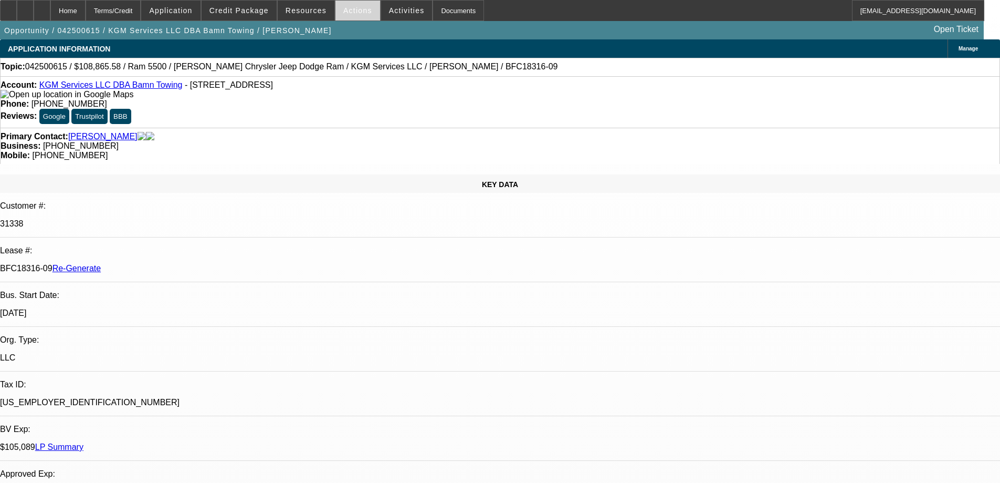
click at [352, 11] on span "Actions" at bounding box center [357, 10] width 29 height 8
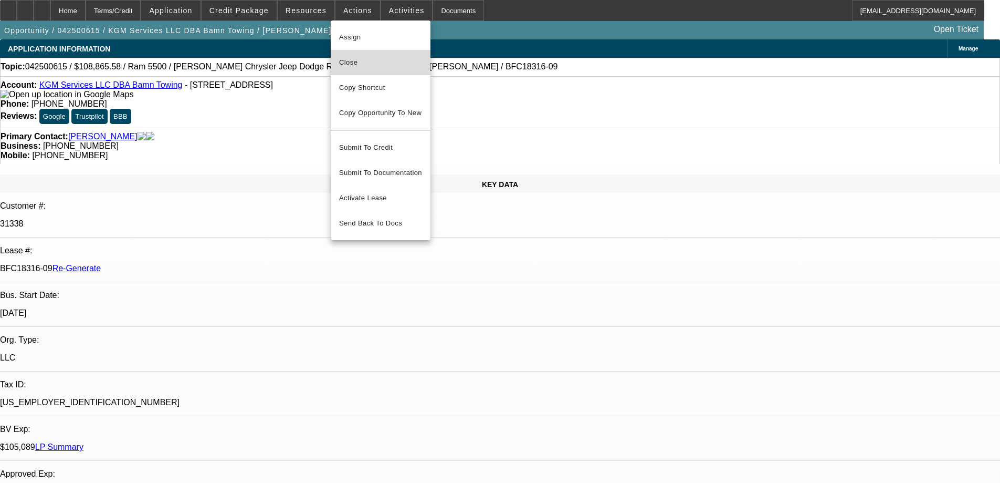
click at [352, 64] on span "Close" at bounding box center [380, 62] width 83 height 13
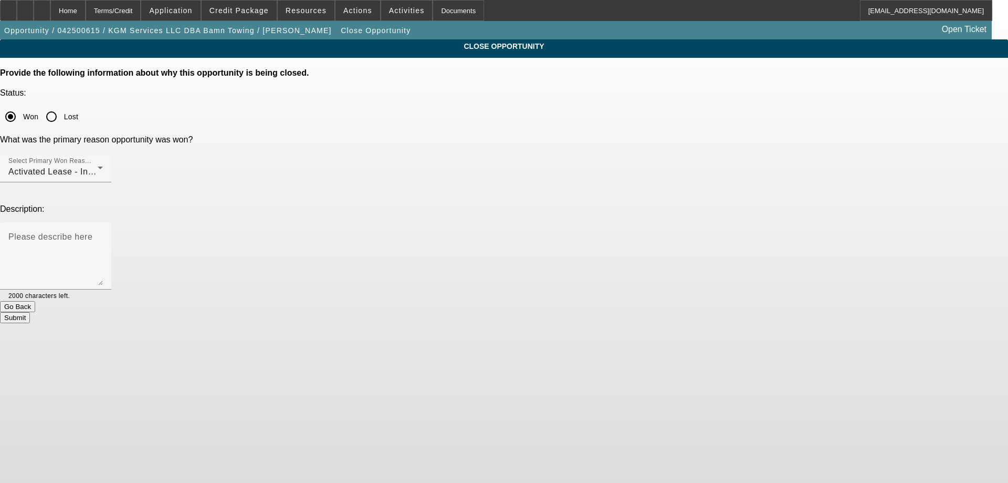
click at [30, 312] on button "Submit" at bounding box center [15, 317] width 30 height 11
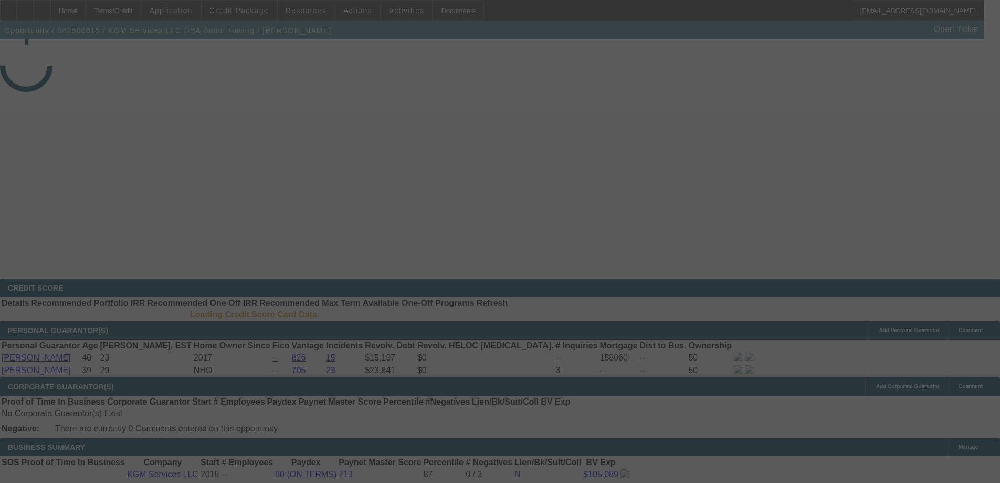
select select "4"
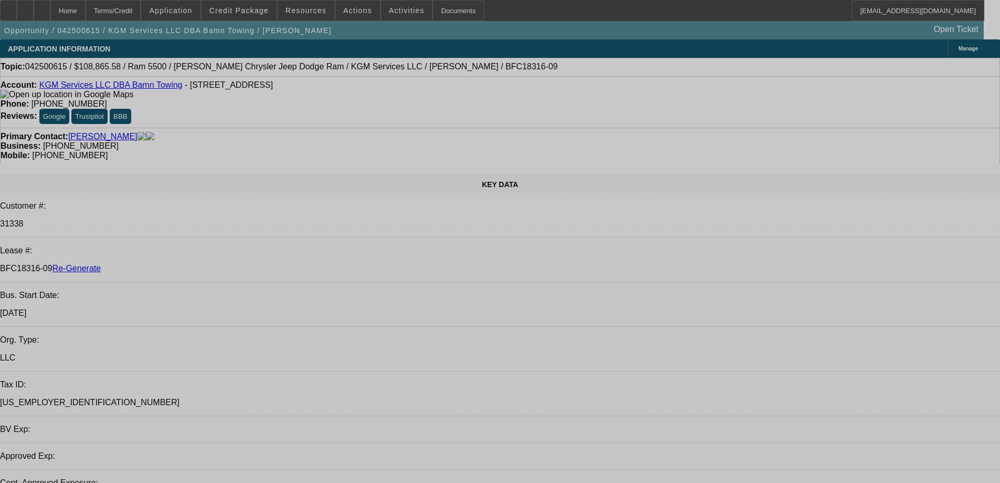
select select "0"
select select "2"
select select "0"
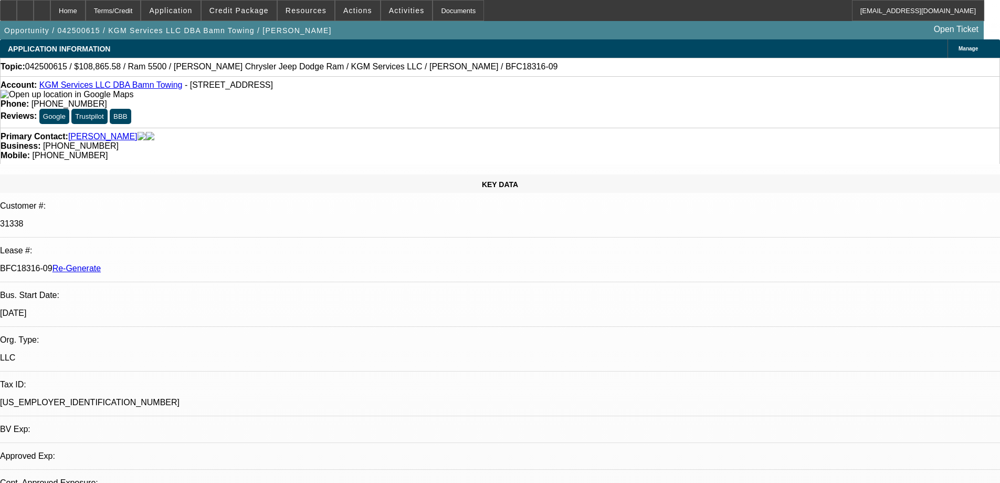
select select "6"
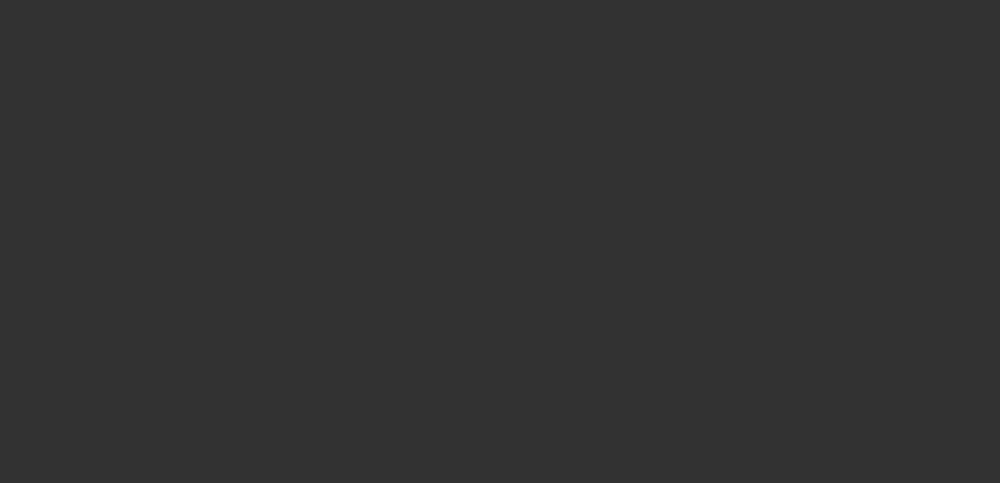
select select "3"
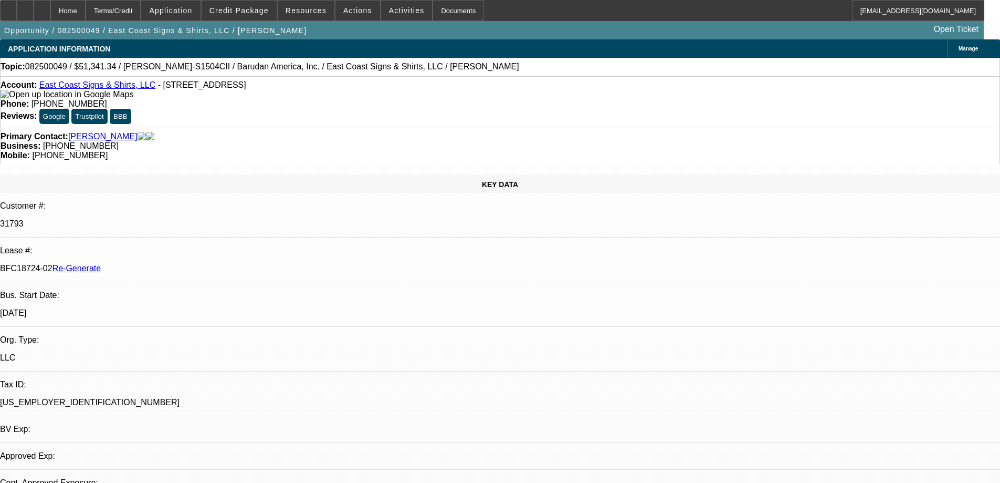
select select "0"
select select "2"
select select "0"
select select "1"
select select "2"
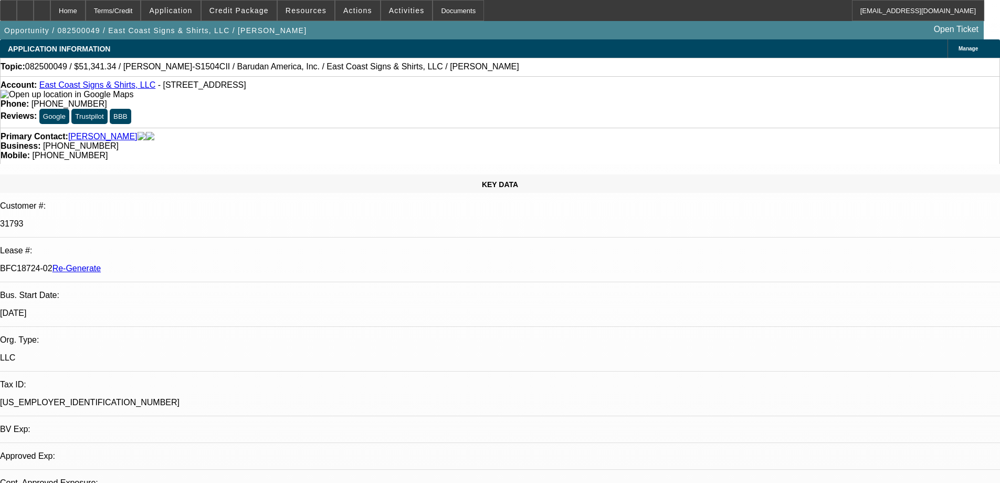
select select "6"
click at [326, 8] on span at bounding box center [306, 10] width 57 height 25
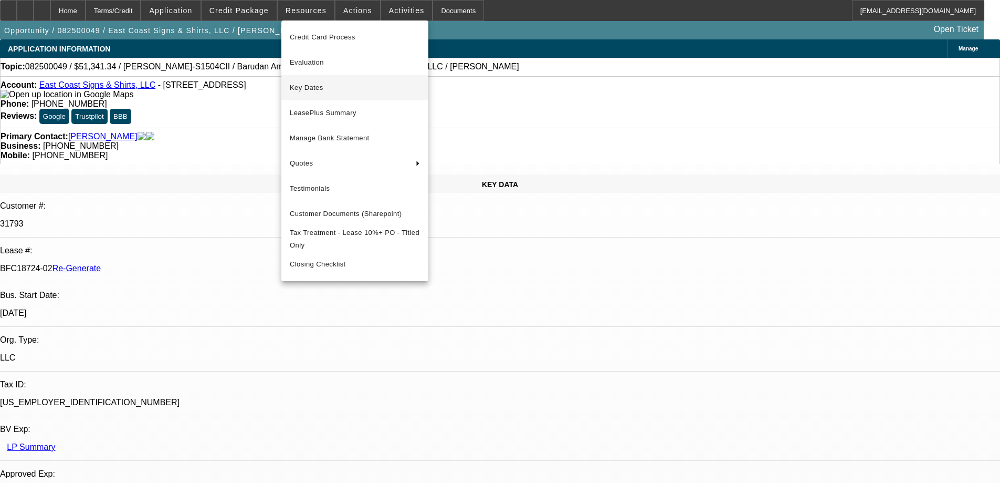
click at [309, 89] on span "Key Dates" at bounding box center [355, 87] width 130 height 13
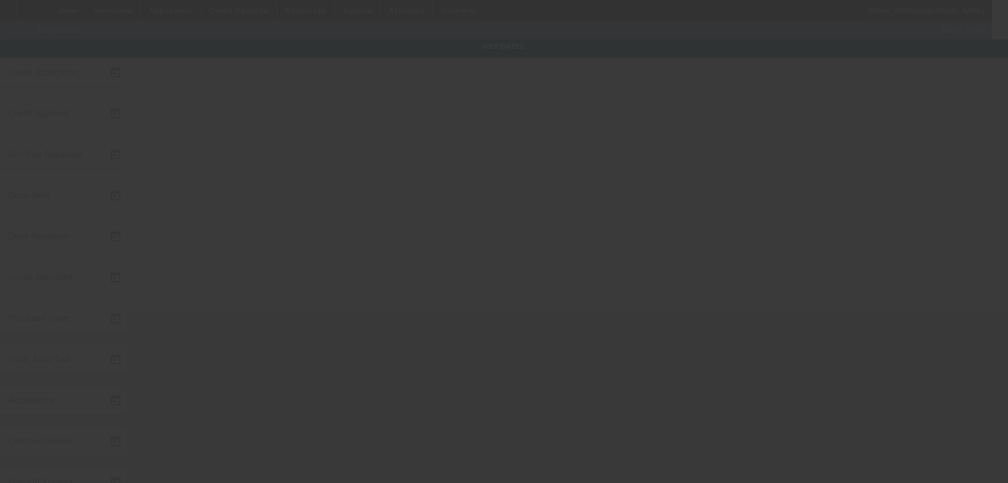
type input "[DATE]"
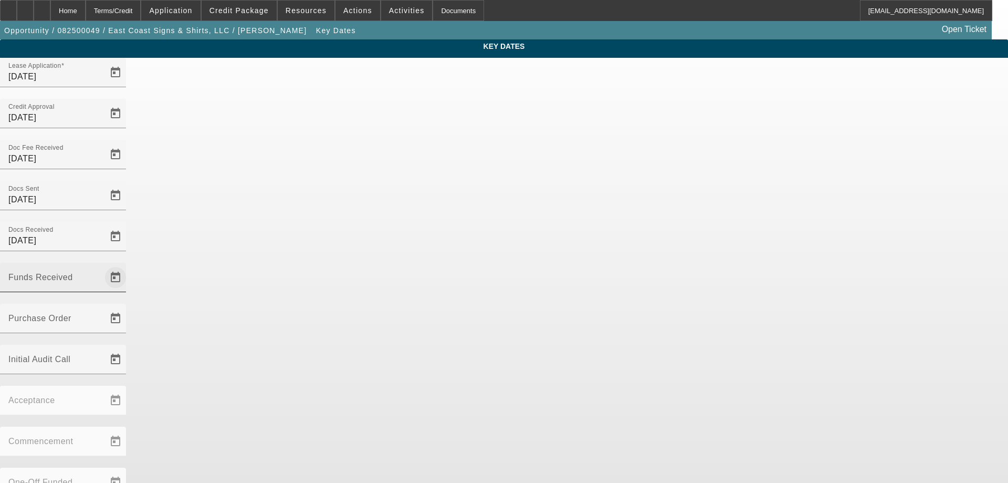
click at [128, 265] on span "Open calendar" at bounding box center [115, 277] width 25 height 25
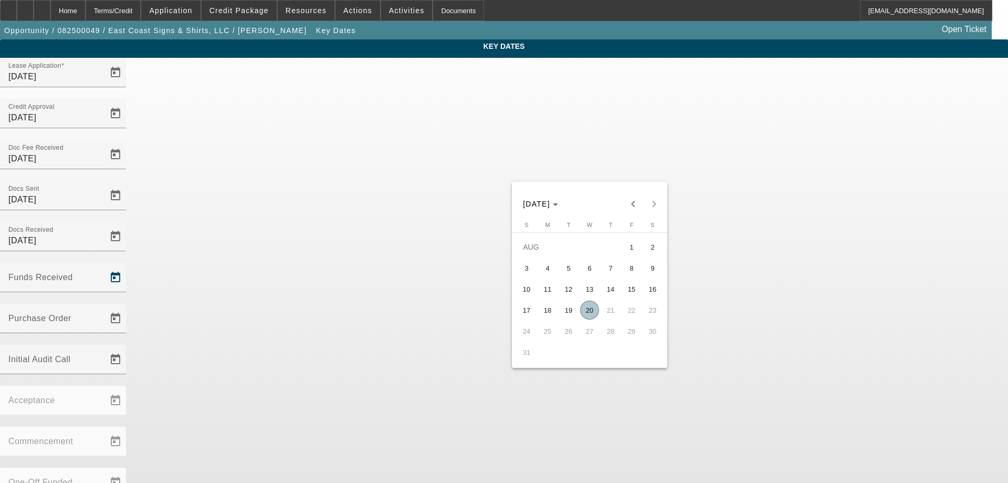
click at [592, 318] on span "20" at bounding box center [589, 309] width 19 height 19
type input "[DATE]"
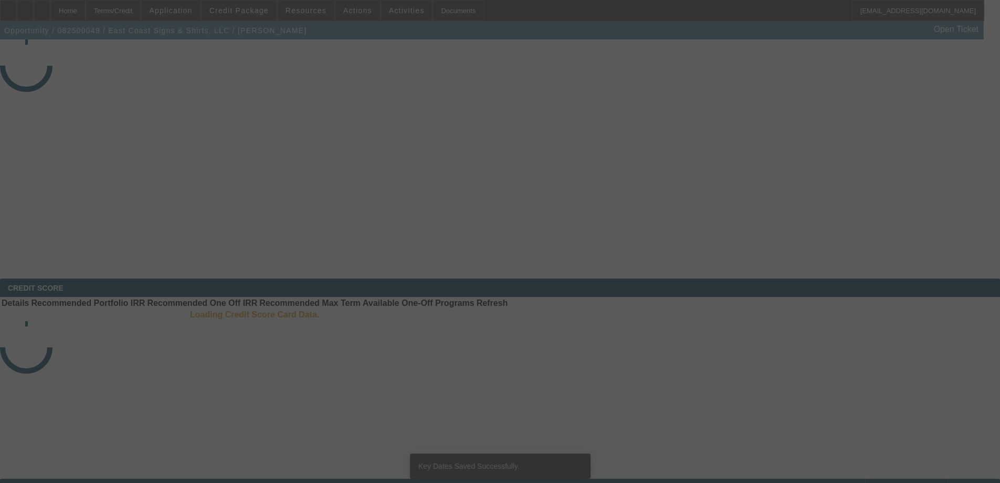
select select "3"
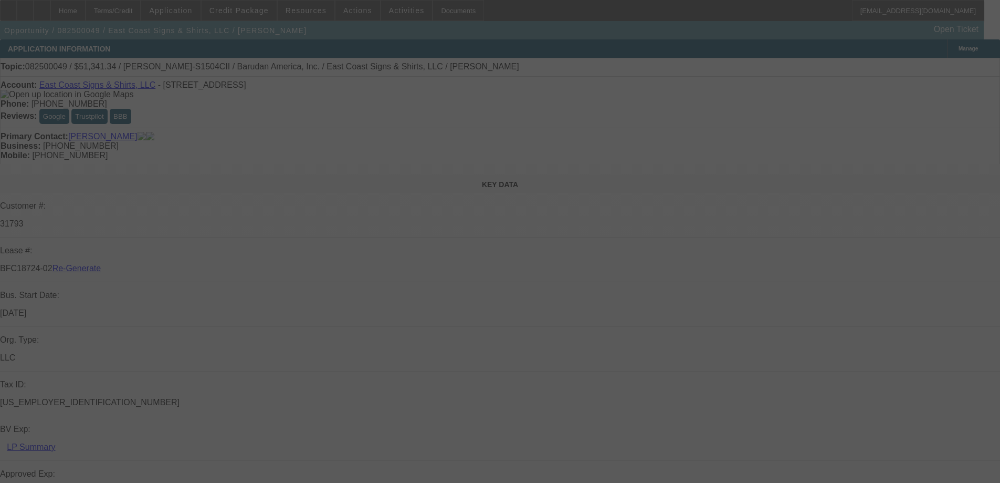
select select "0"
select select "2"
select select "0"
select select "6"
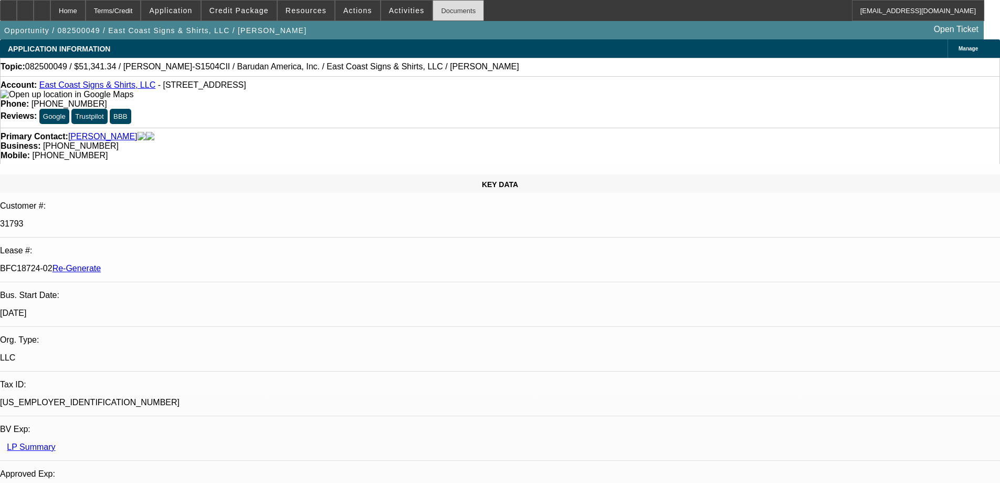
click at [433, 17] on div "Documents" at bounding box center [458, 10] width 51 height 21
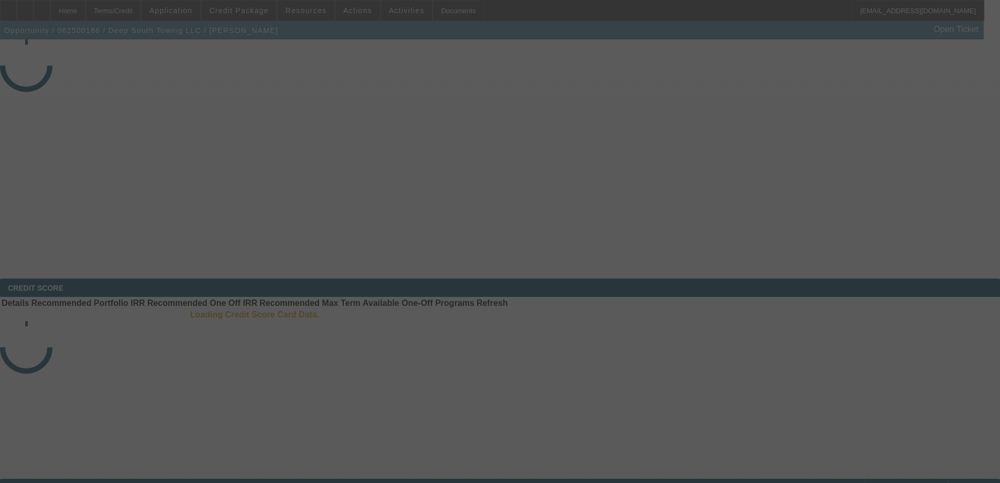
select select "3"
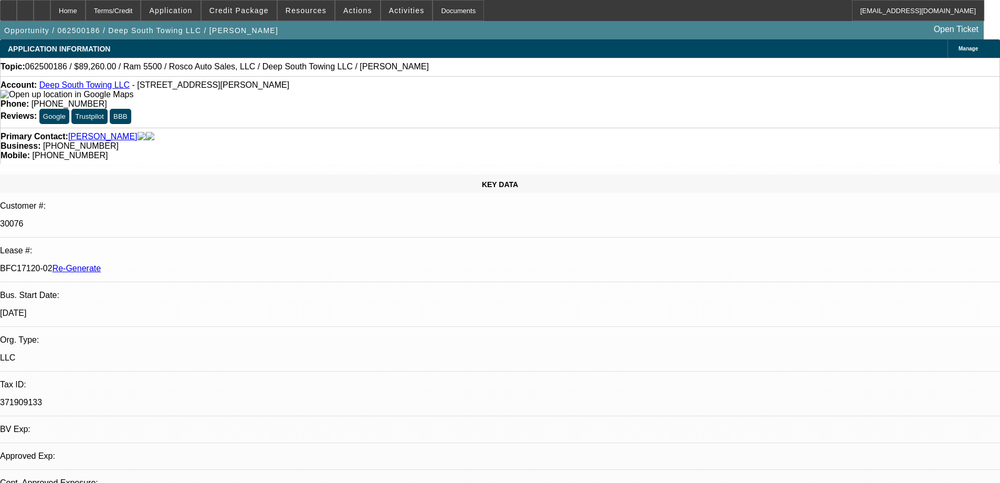
select select "0"
select select "2"
select select "0"
select select "6"
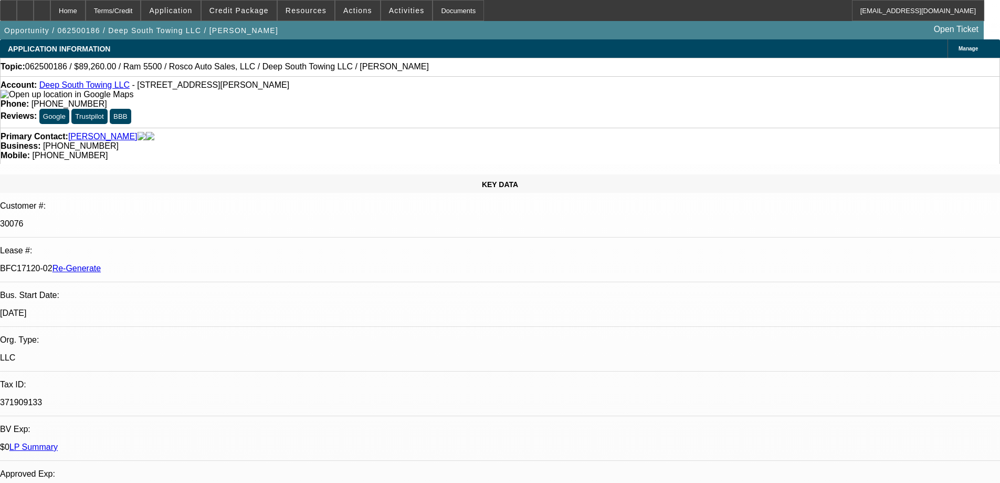
click at [8, 7] on icon at bounding box center [8, 7] width 0 height 0
